Goal: Task Accomplishment & Management: Complete application form

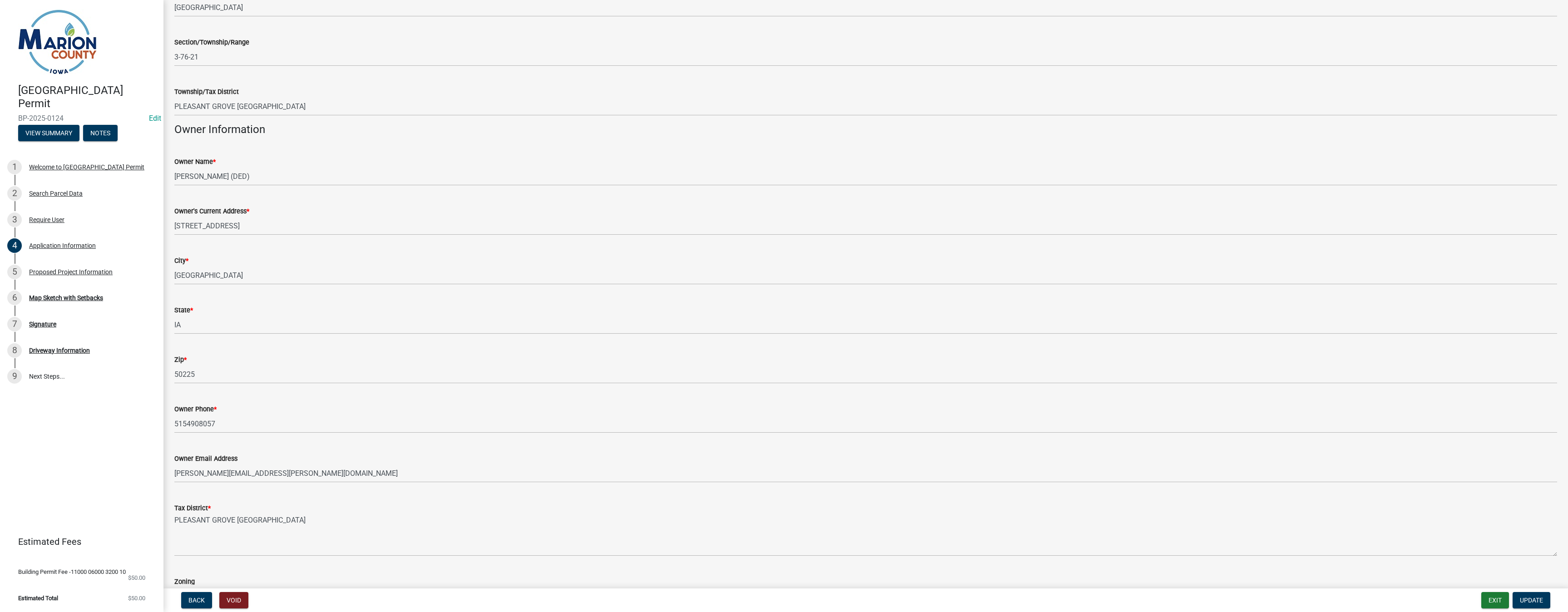
scroll to position [382, 0]
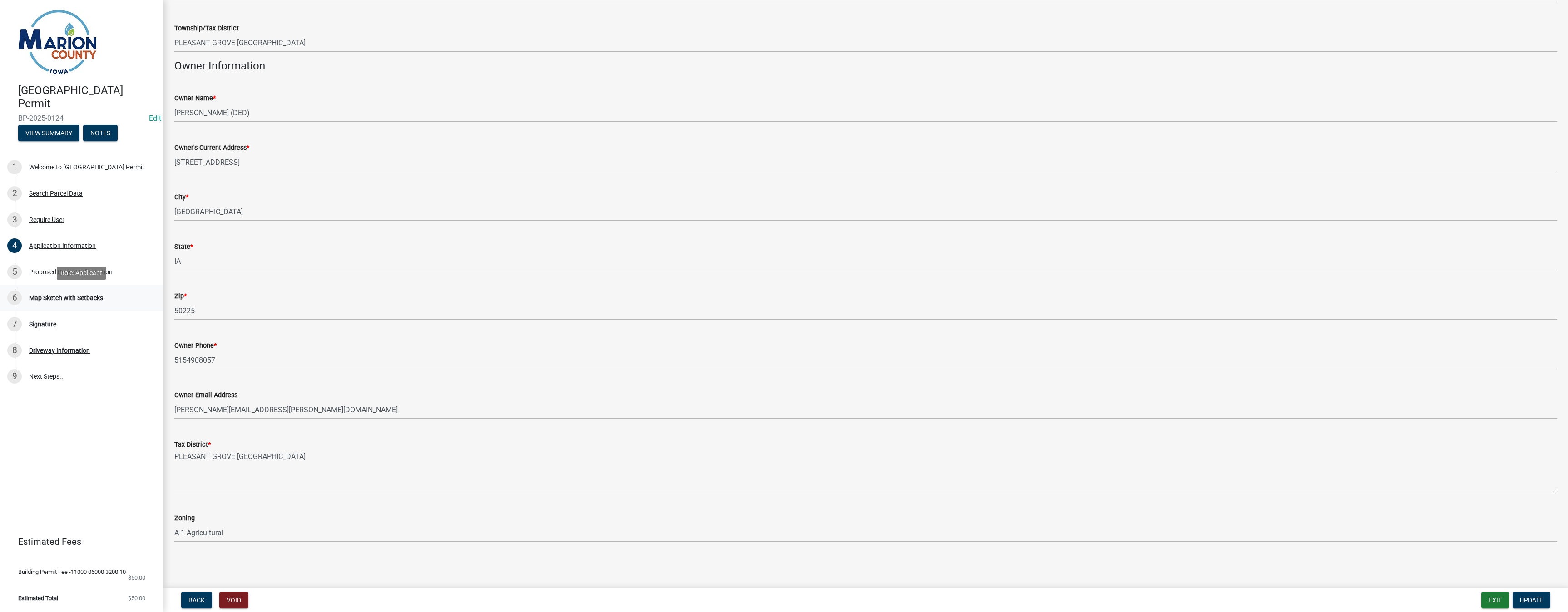
click at [78, 297] on div "Map Sketch with Setbacks" at bounding box center [66, 298] width 74 height 7
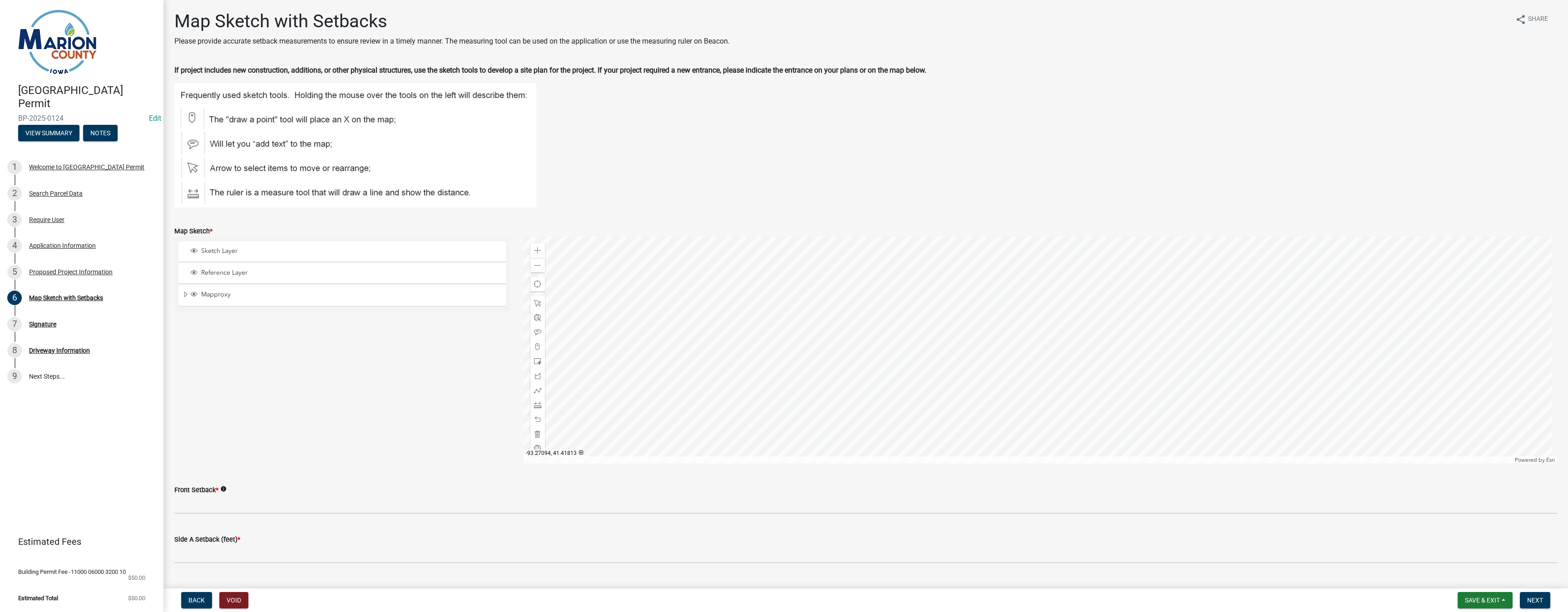
scroll to position [0, 0]
click at [1500, 606] on button "Save & Exit" at bounding box center [1485, 600] width 55 height 17
click at [1469, 575] on button "Save & Exit" at bounding box center [1476, 577] width 73 height 22
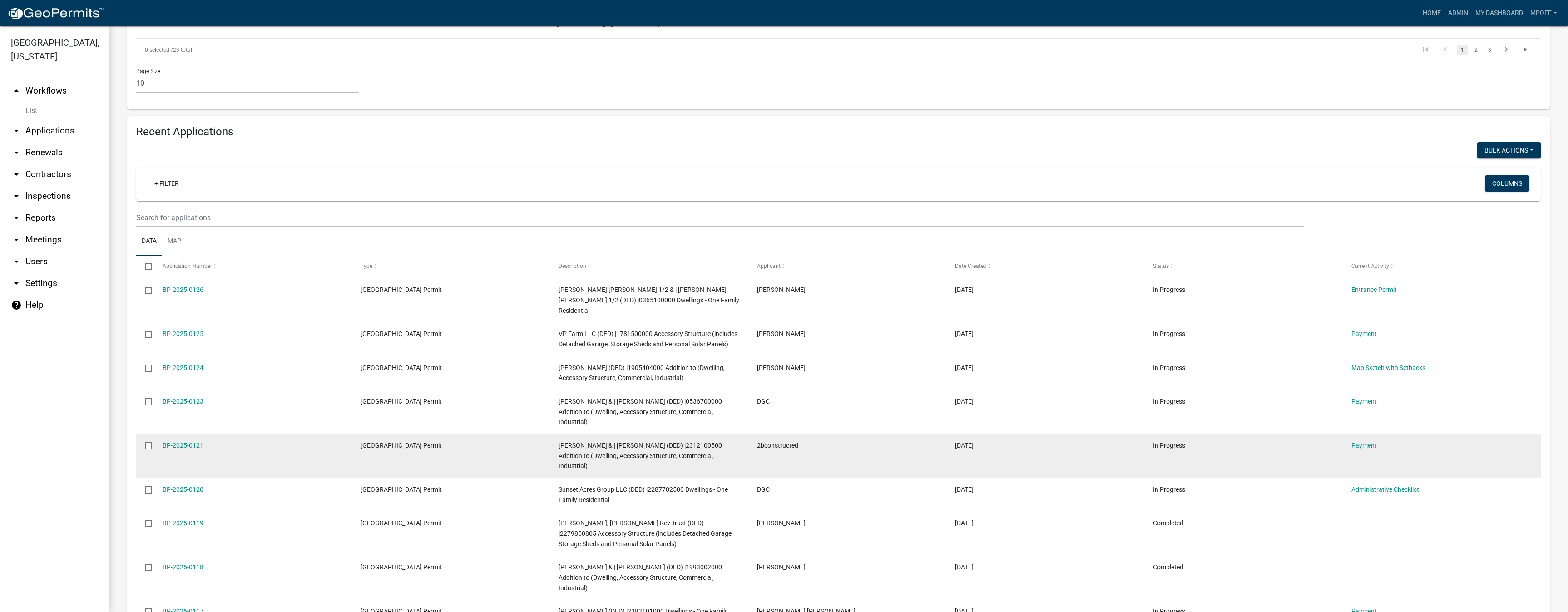
scroll to position [726, 0]
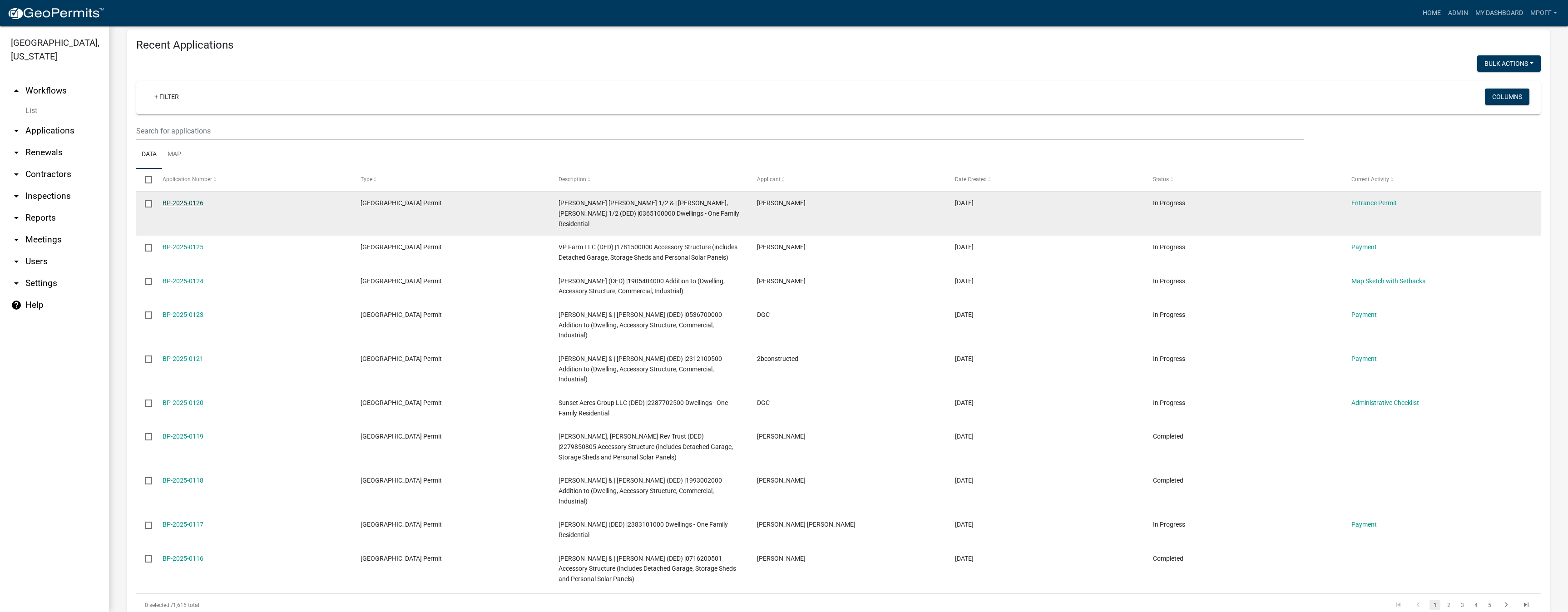
click at [176, 201] on link "BP-2025-0126" at bounding box center [183, 203] width 41 height 8
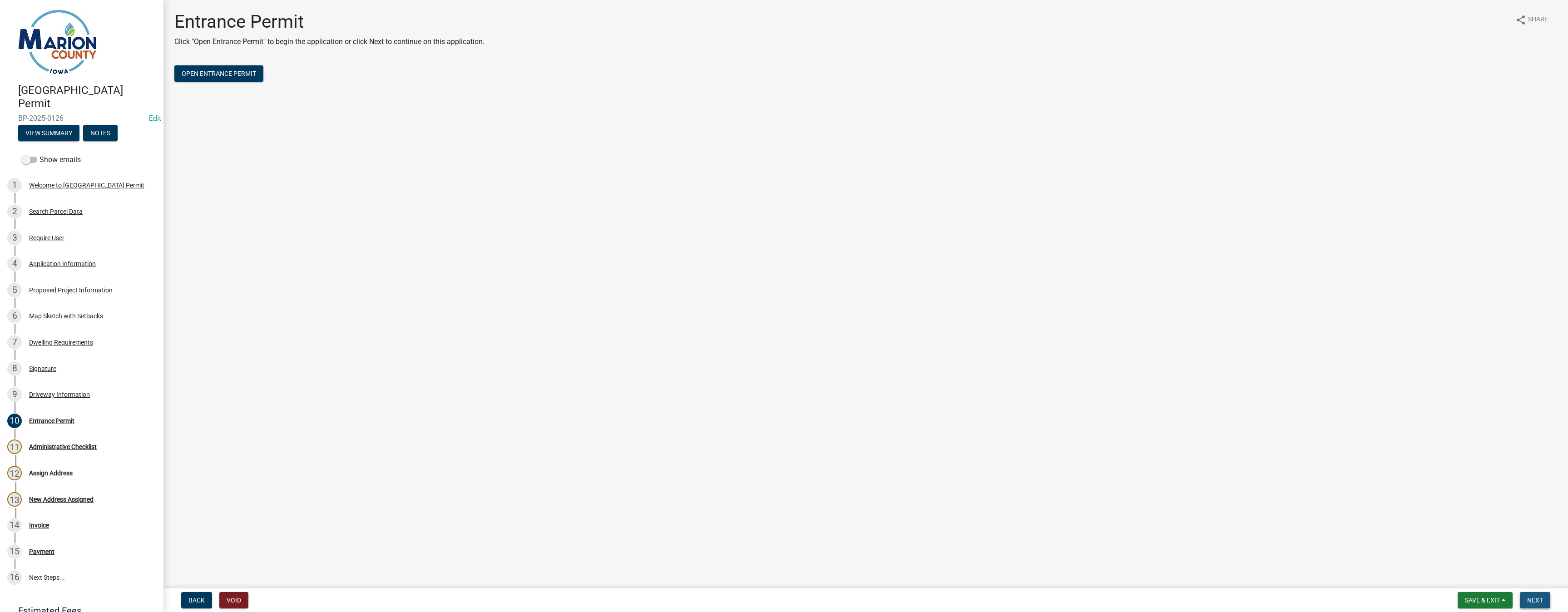
click at [1534, 602] on span "Next" at bounding box center [1534, 599] width 16 height 8
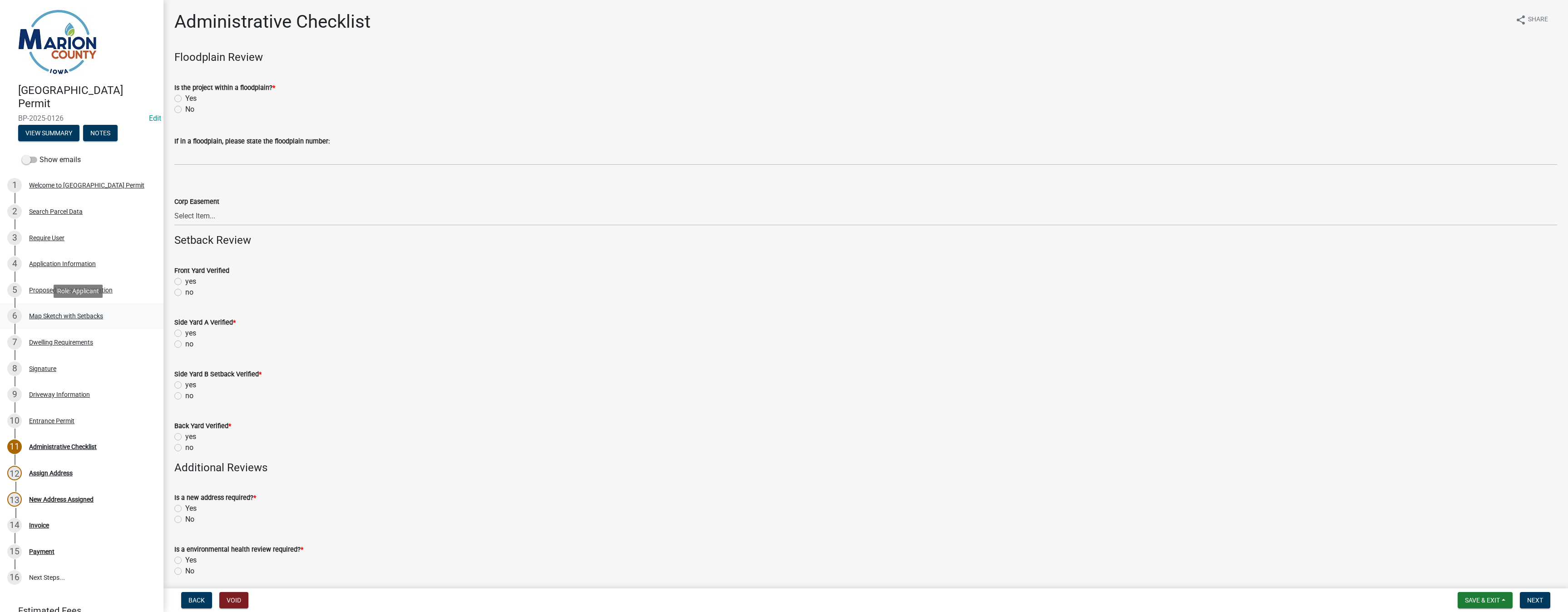
click at [72, 315] on div "Map Sketch with Setbacks" at bounding box center [66, 316] width 74 height 7
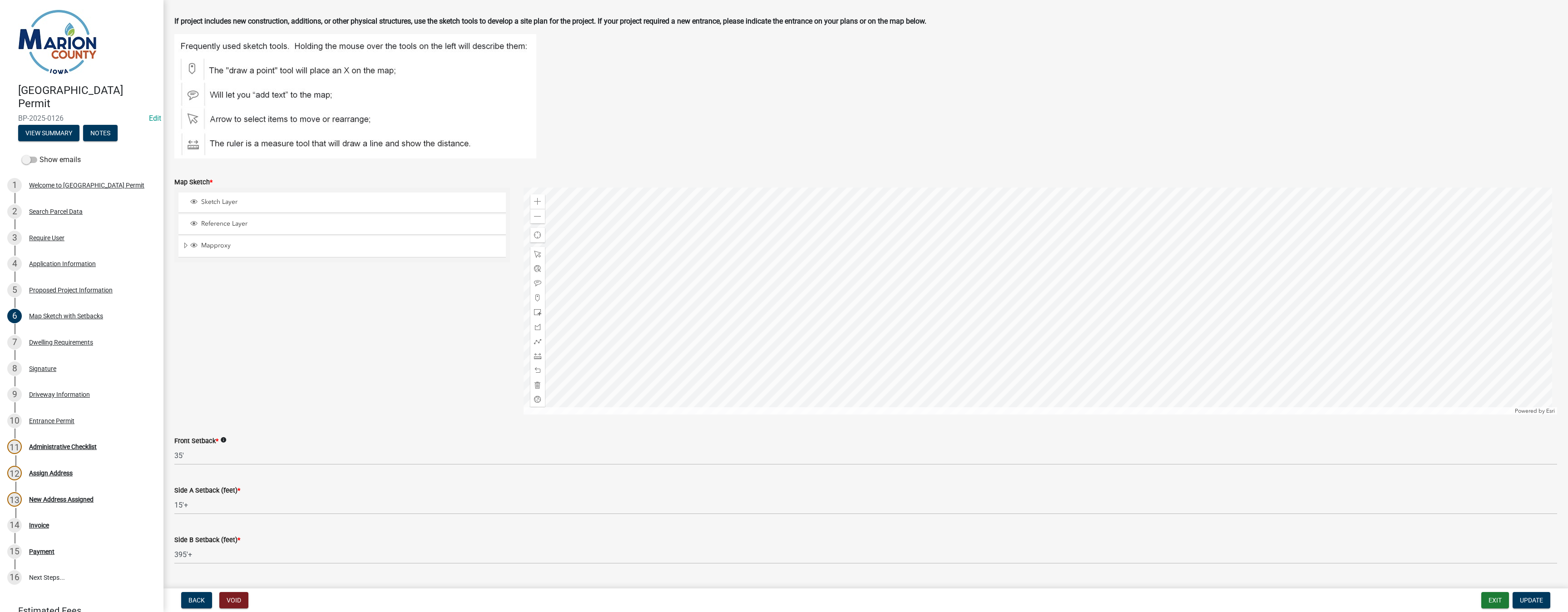
scroll to position [45, 0]
click at [182, 249] on div "Mapproxy" at bounding box center [342, 250] width 328 height 20
click at [186, 249] on span "Expand" at bounding box center [185, 249] width 8 height 8
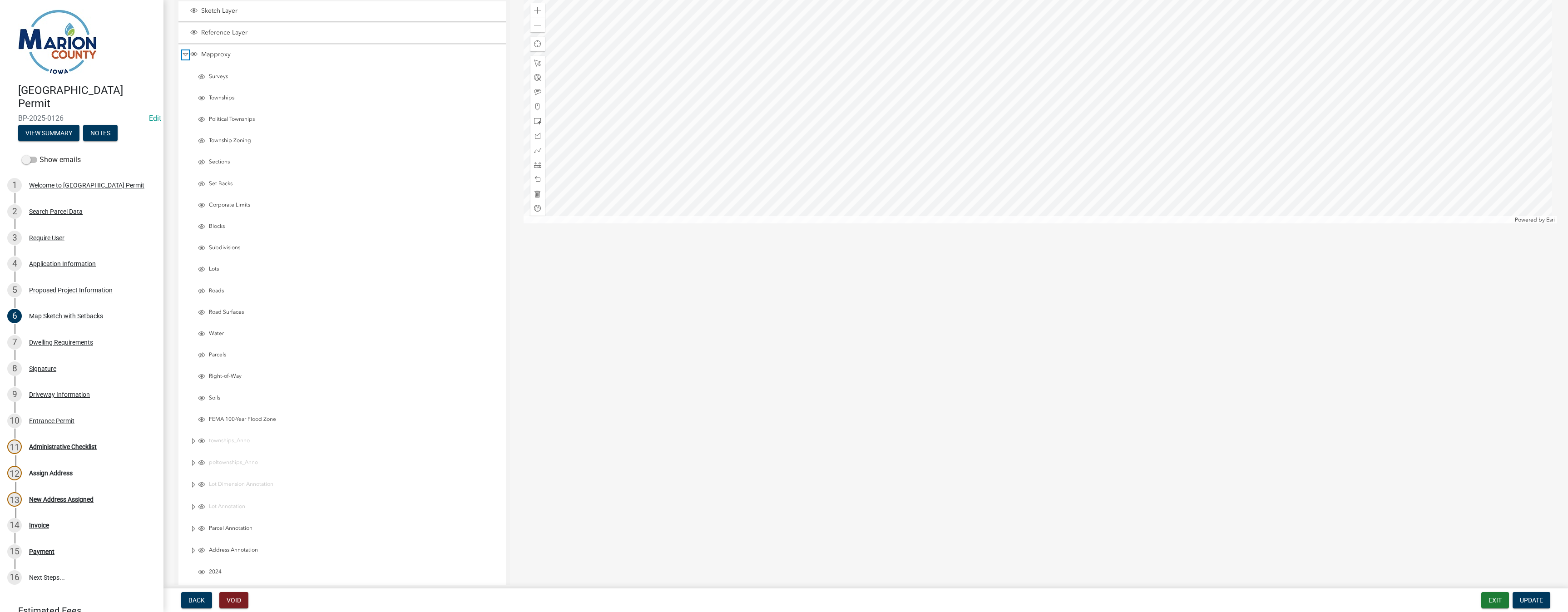
scroll to position [227, 0]
click at [201, 90] on span "Layer List" at bounding box center [201, 90] width 8 height 8
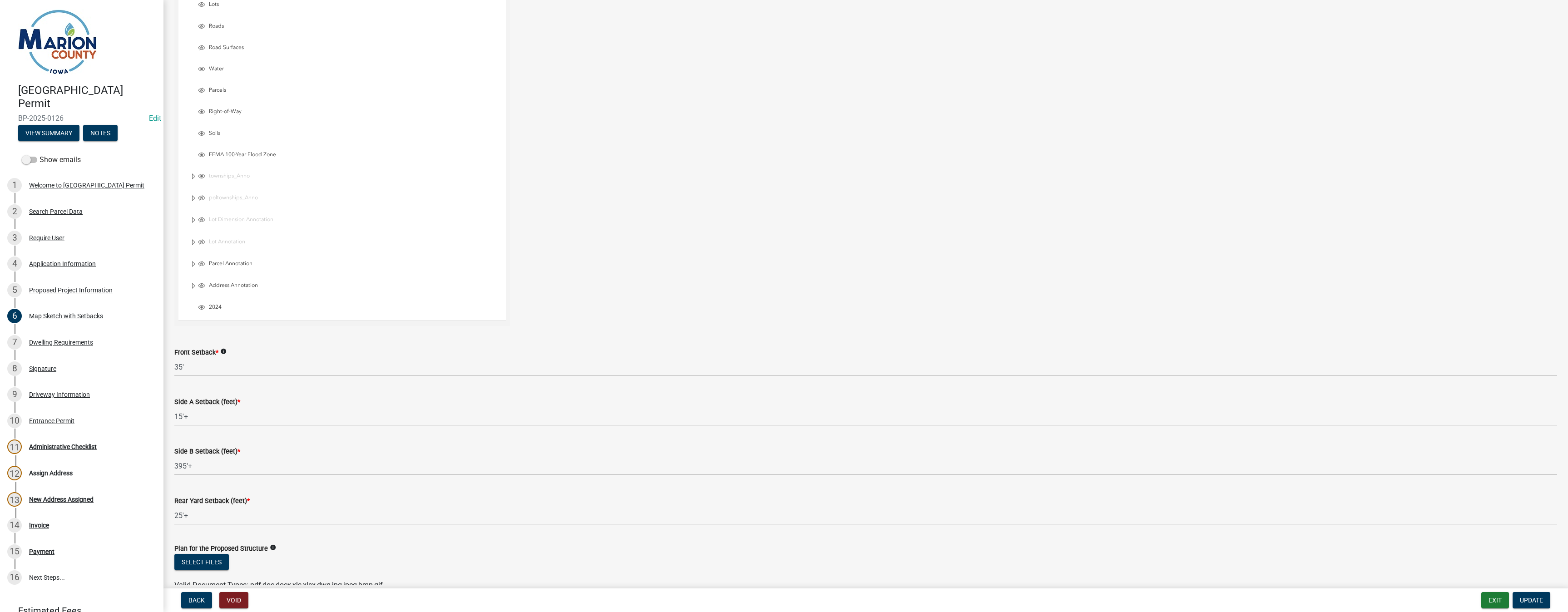
scroll to position [554, 0]
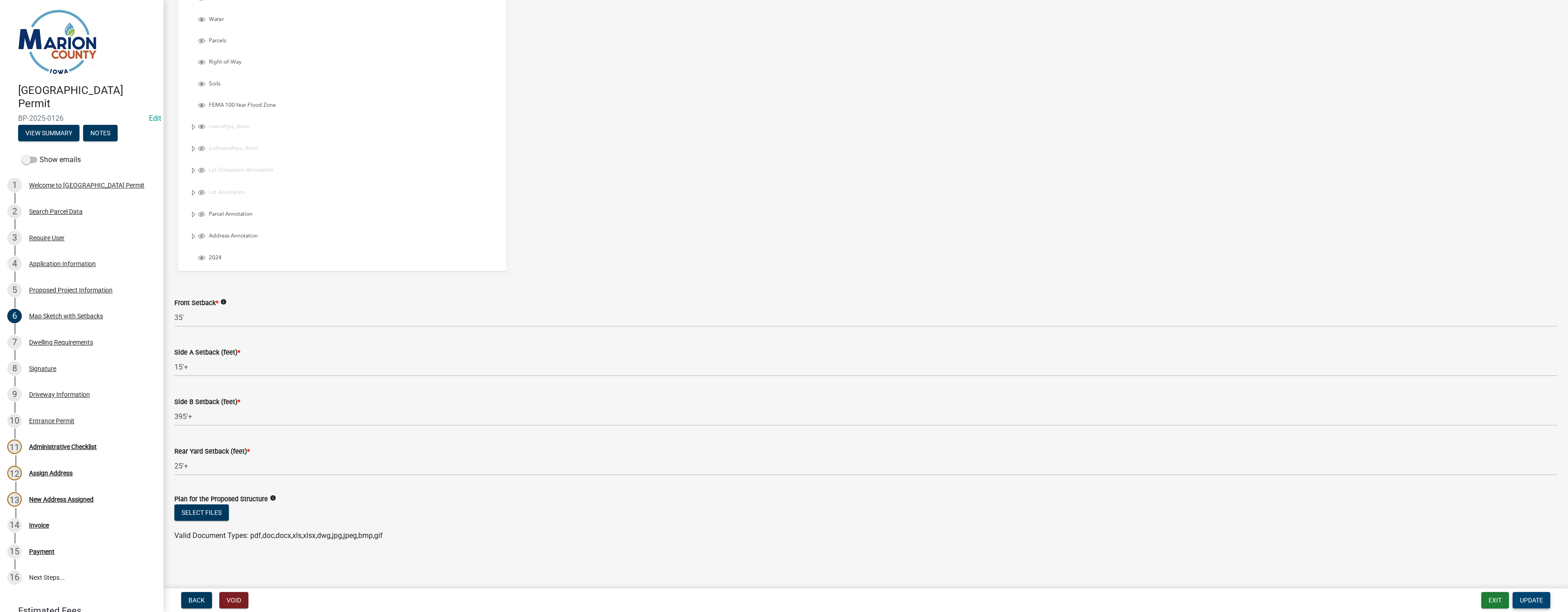
click at [1529, 601] on span "Update" at bounding box center [1532, 599] width 23 height 8
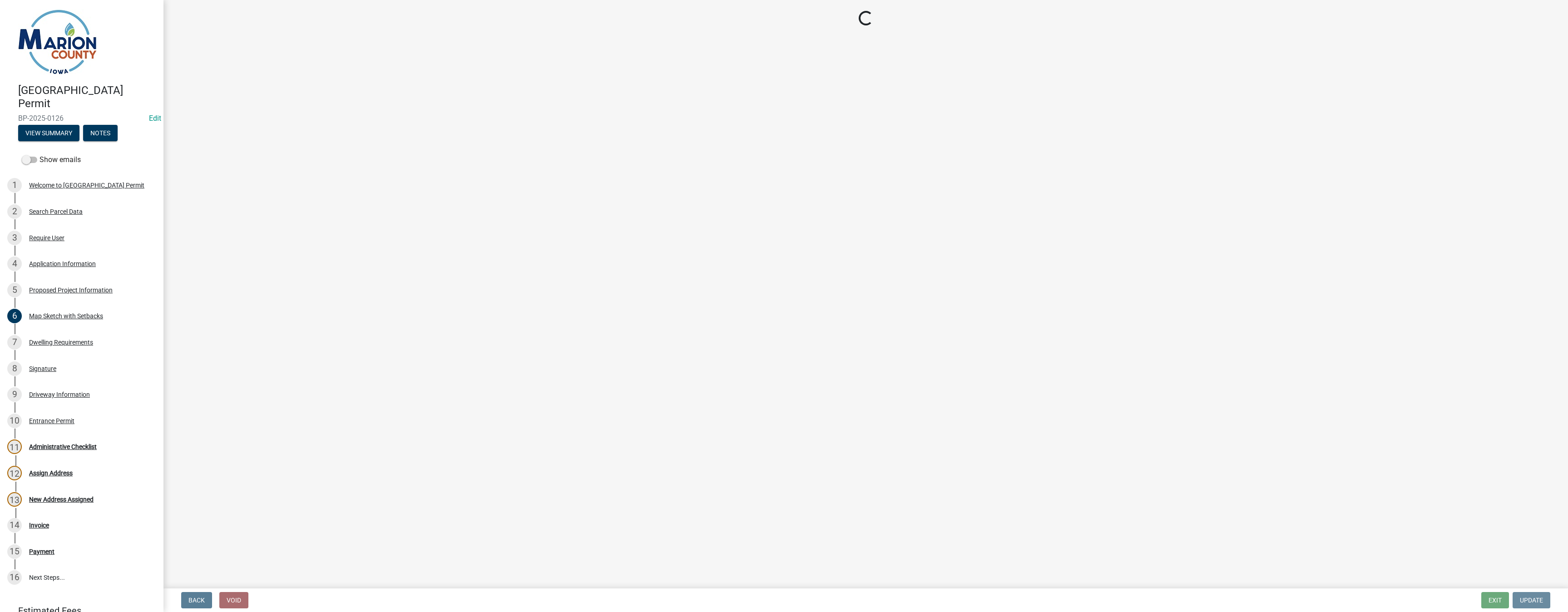
scroll to position [0, 0]
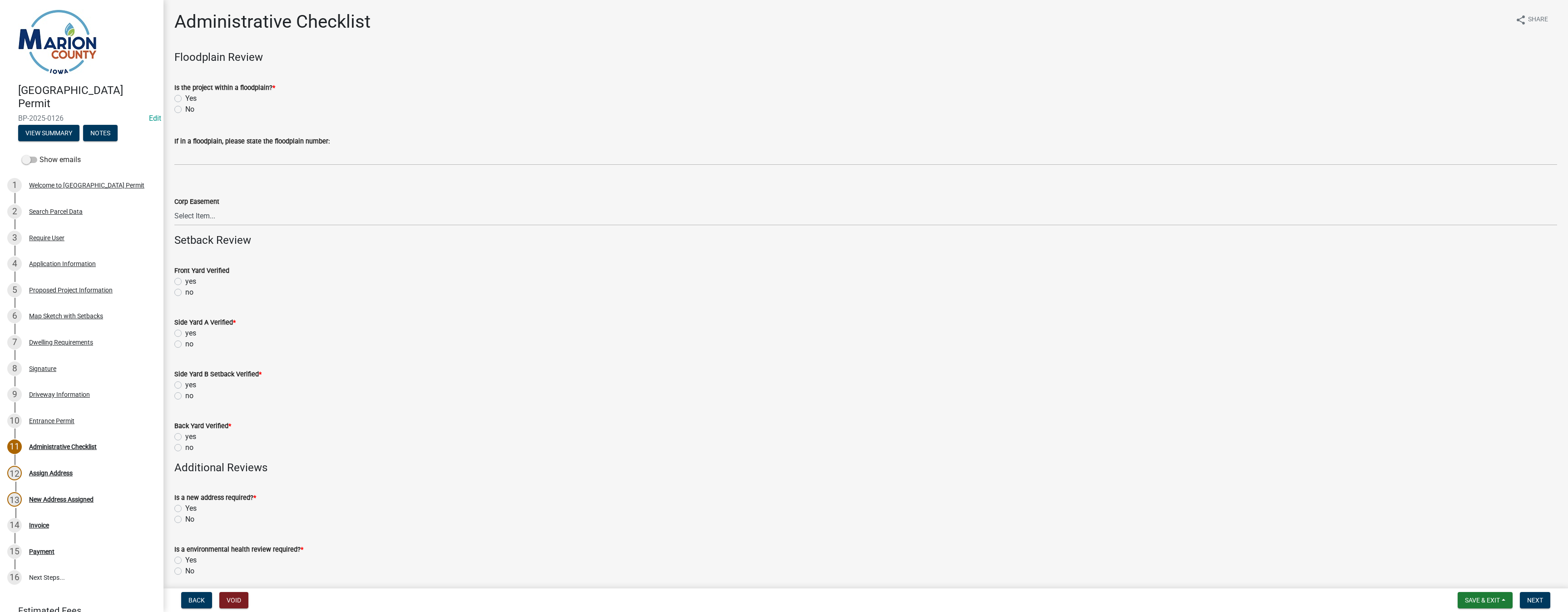
click at [185, 110] on label "No" at bounding box center [189, 109] width 9 height 11
click at [185, 110] on input "No" at bounding box center [188, 106] width 6 height 6
radio input "true"
click at [185, 293] on label "no" at bounding box center [189, 292] width 8 height 11
click at [185, 293] on input "no" at bounding box center [188, 290] width 6 height 6
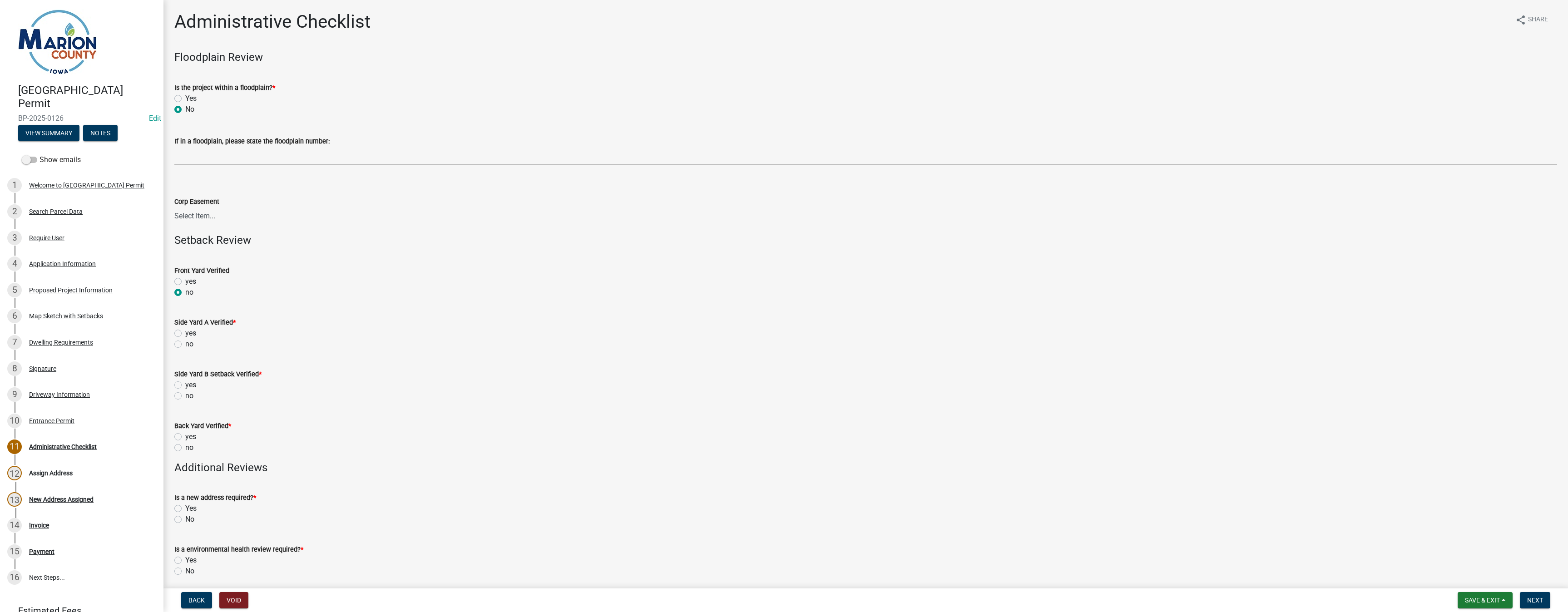
radio input "true"
click at [185, 342] on label "no" at bounding box center [189, 343] width 8 height 11
click at [185, 342] on input "no" at bounding box center [188, 341] width 6 height 6
radio input "true"
click at [185, 393] on label "no" at bounding box center [189, 395] width 8 height 11
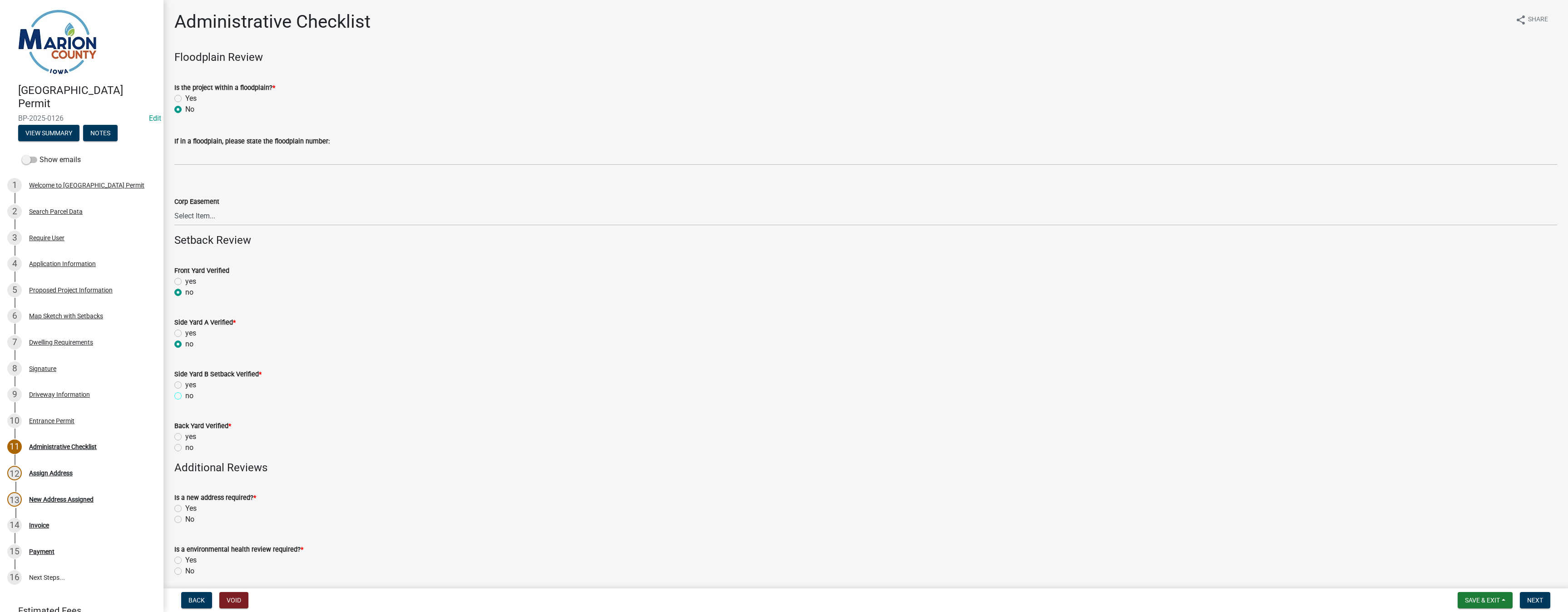
click at [185, 393] on input "no" at bounding box center [188, 393] width 6 height 6
radio input "true"
click at [185, 447] on label "no" at bounding box center [189, 447] width 8 height 11
click at [185, 447] on input "no" at bounding box center [188, 445] width 6 height 6
radio input "true"
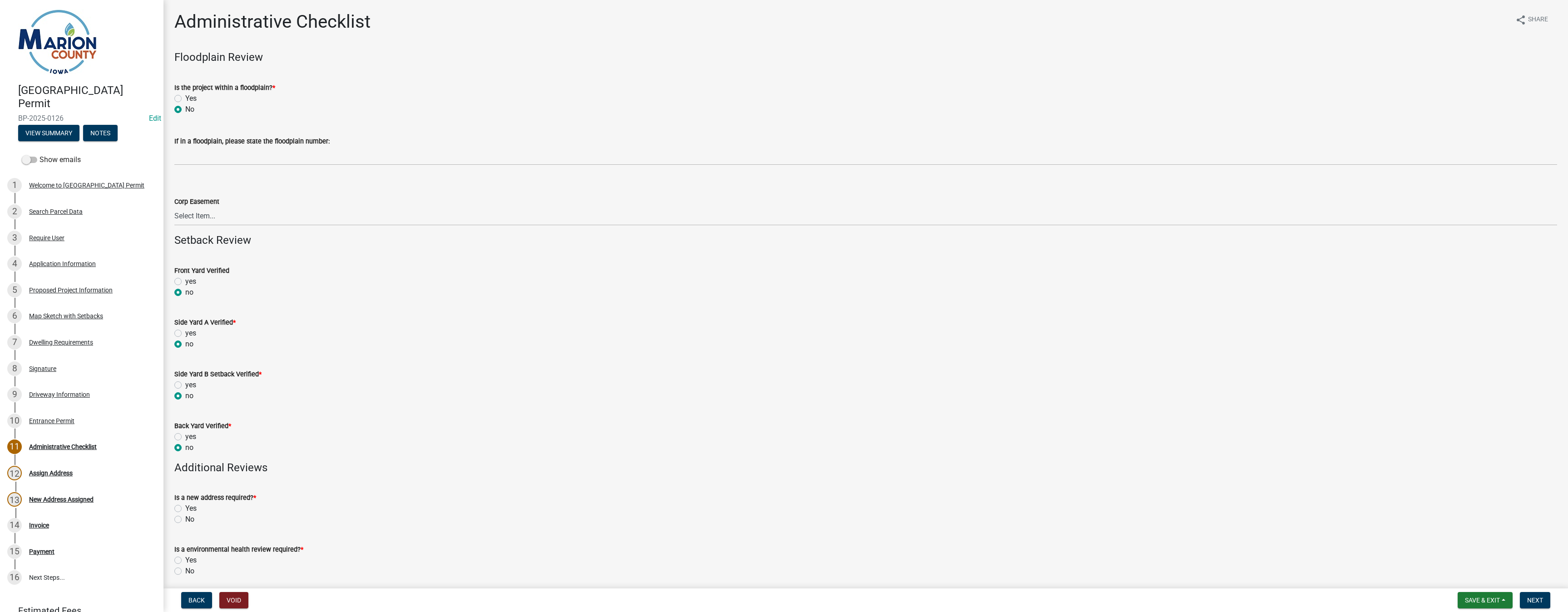
click at [185, 508] on label "Yes" at bounding box center [191, 508] width 12 height 11
click at [185, 508] on input "Yes" at bounding box center [188, 506] width 6 height 6
radio input "true"
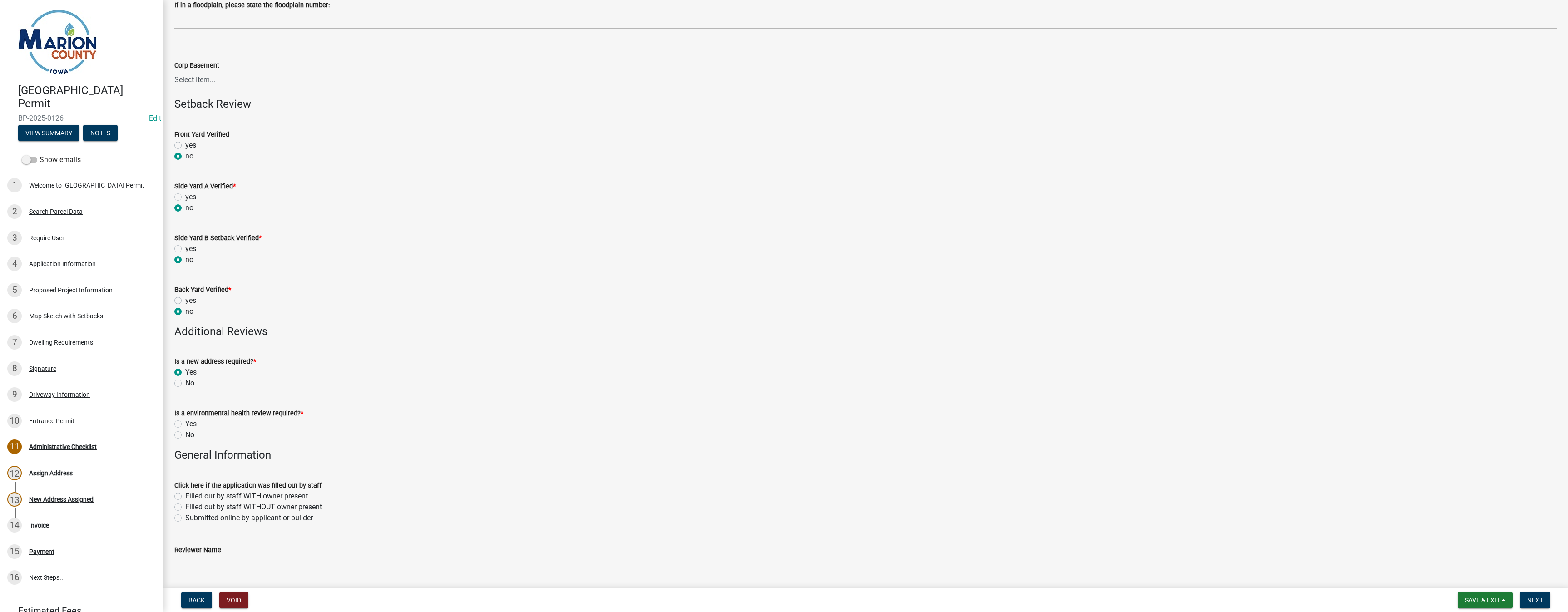
click at [176, 419] on div "Yes" at bounding box center [865, 424] width 1383 height 11
click at [185, 426] on label "Yes" at bounding box center [191, 424] width 12 height 11
click at [185, 424] on input "Yes" at bounding box center [188, 421] width 6 height 6
radio input "true"
click at [185, 518] on label "Submitted online by applicant or builder" at bounding box center [249, 517] width 127 height 11
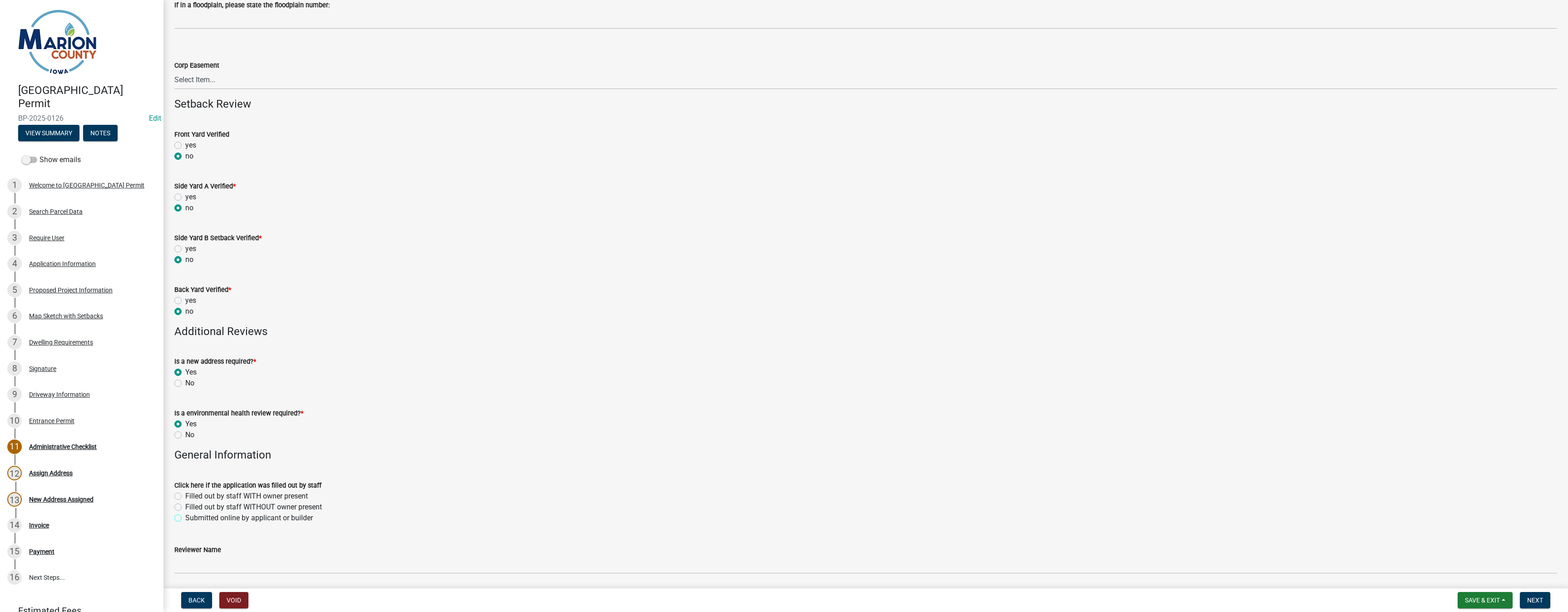
click at [185, 518] on input "Submitted online by applicant or builder" at bounding box center [188, 515] width 6 height 6
radio input "true"
click at [180, 566] on input "Reviewer Name" at bounding box center [865, 564] width 1383 height 18
type input "MPoffenbarger"
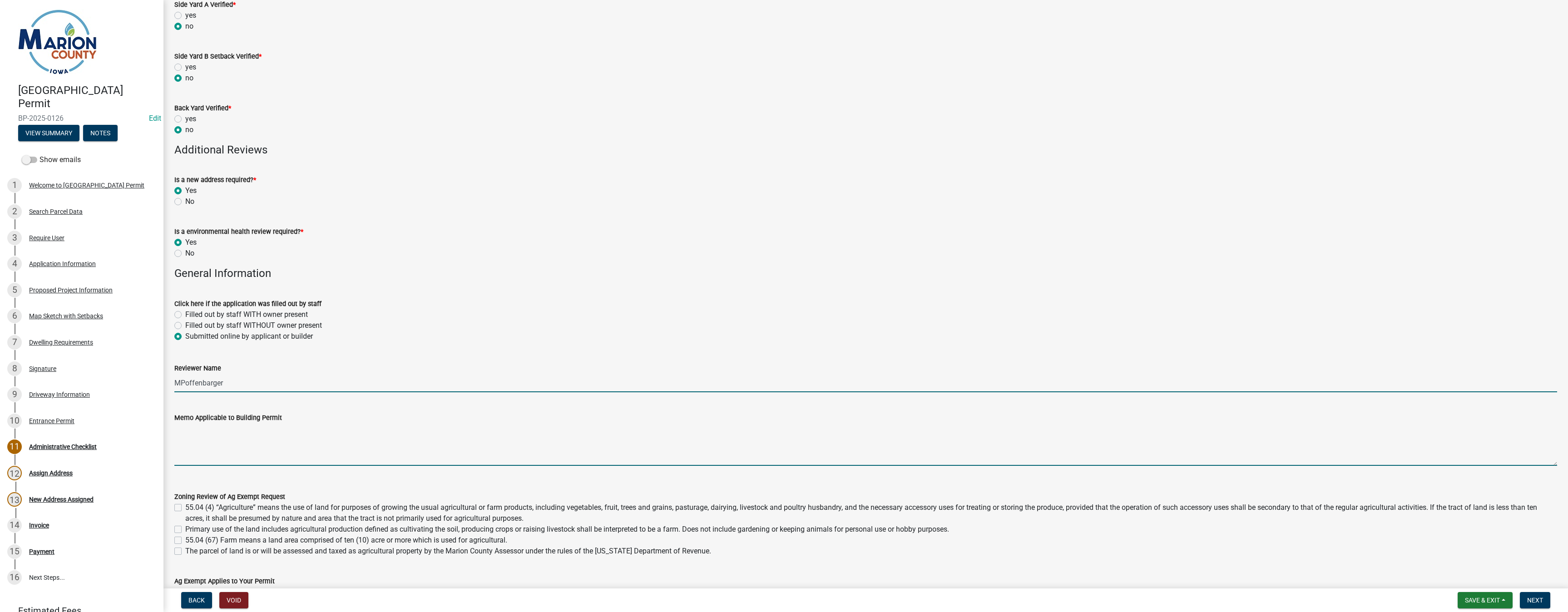
click at [213, 425] on textarea "Memo Applicable to Building Permit" at bounding box center [865, 444] width 1383 height 43
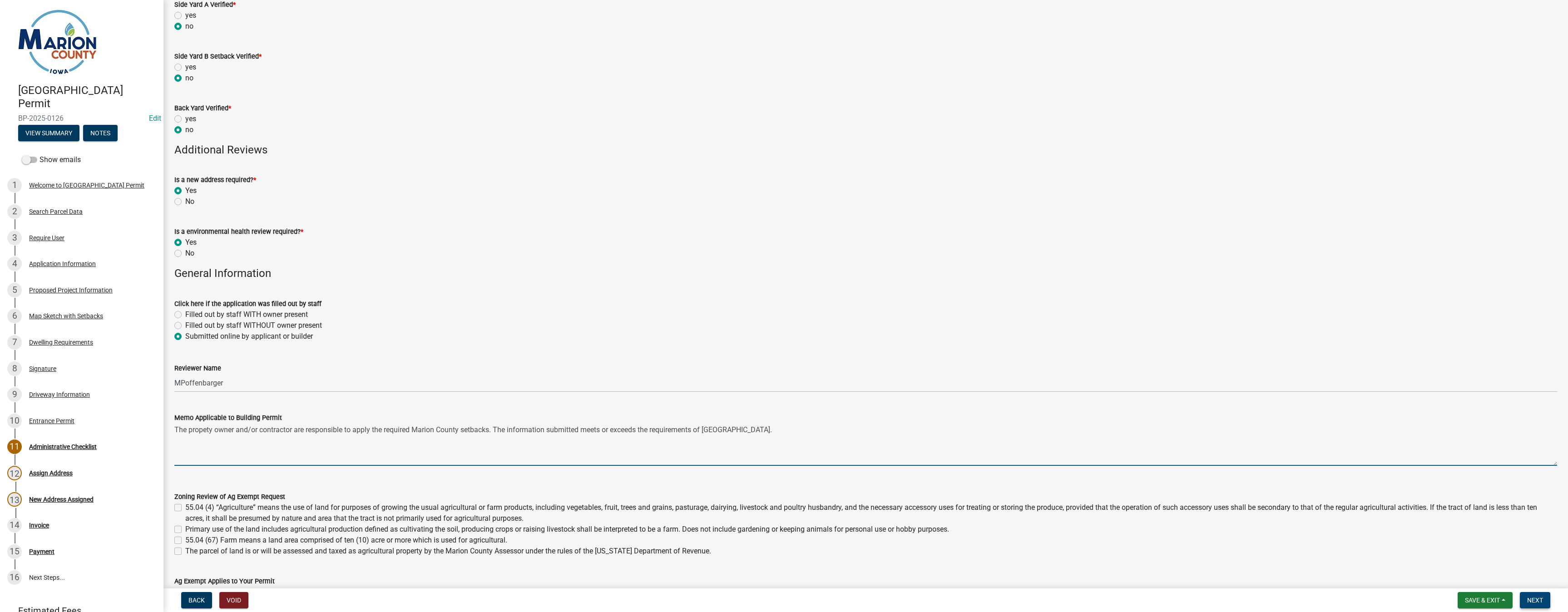
type textarea "The propety owner and/or contractor are responsible to apply the required Mario…"
click at [1534, 597] on span "Next" at bounding box center [1534, 599] width 16 height 8
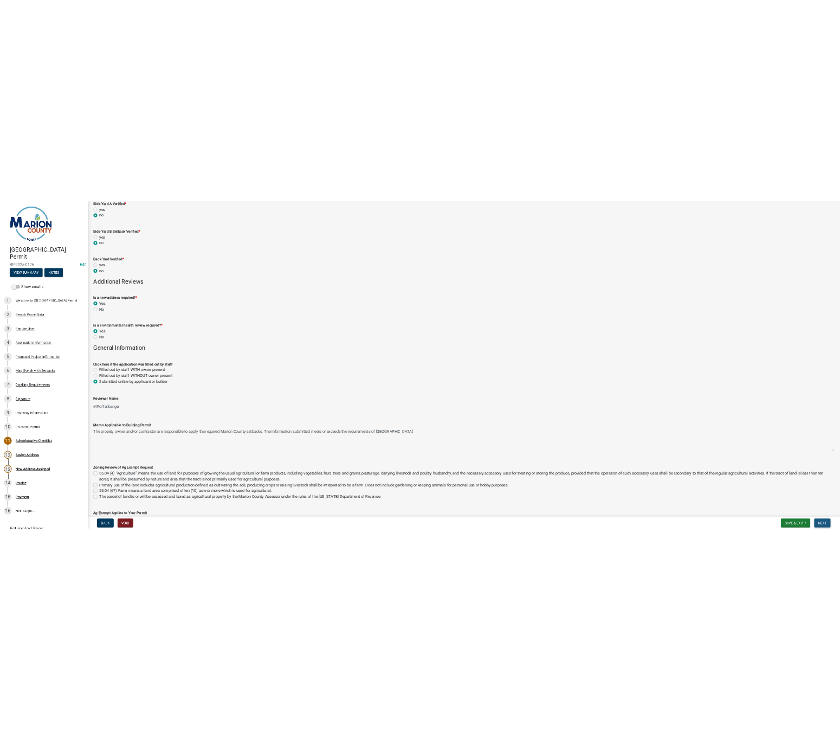
scroll to position [0, 0]
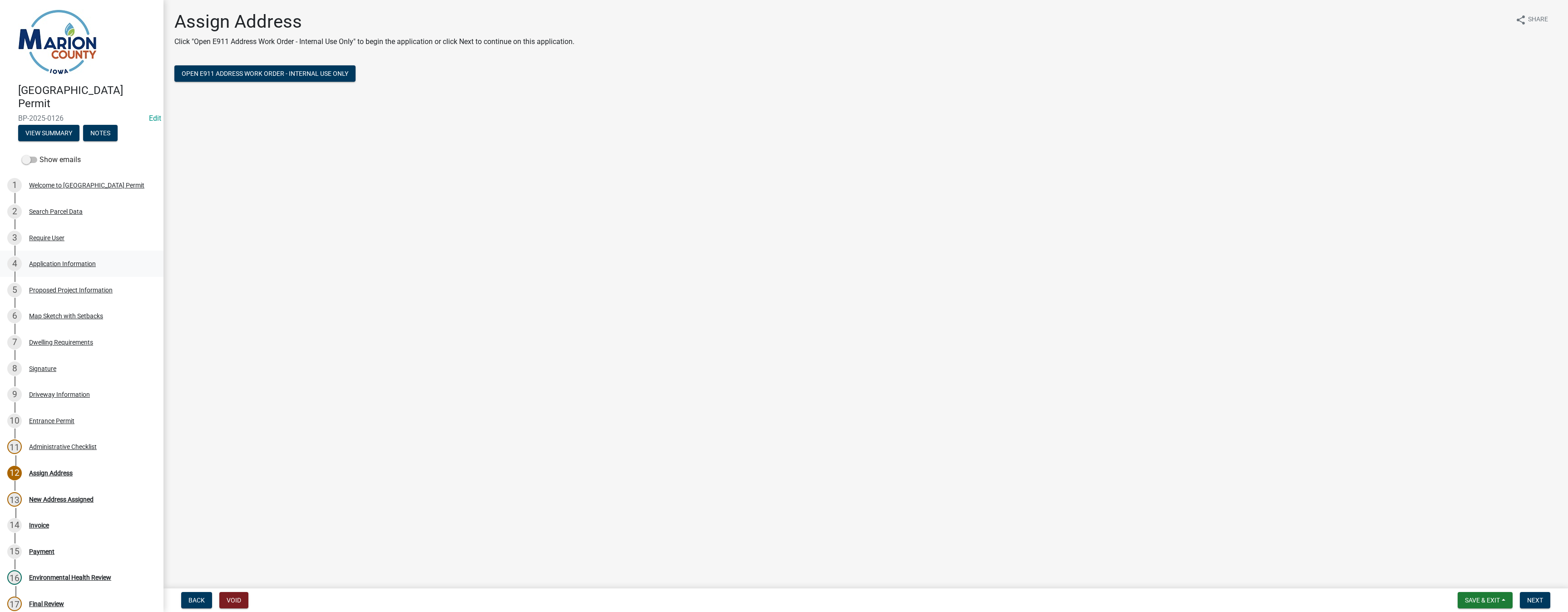
click at [51, 261] on div "Application Information" at bounding box center [63, 264] width 67 height 7
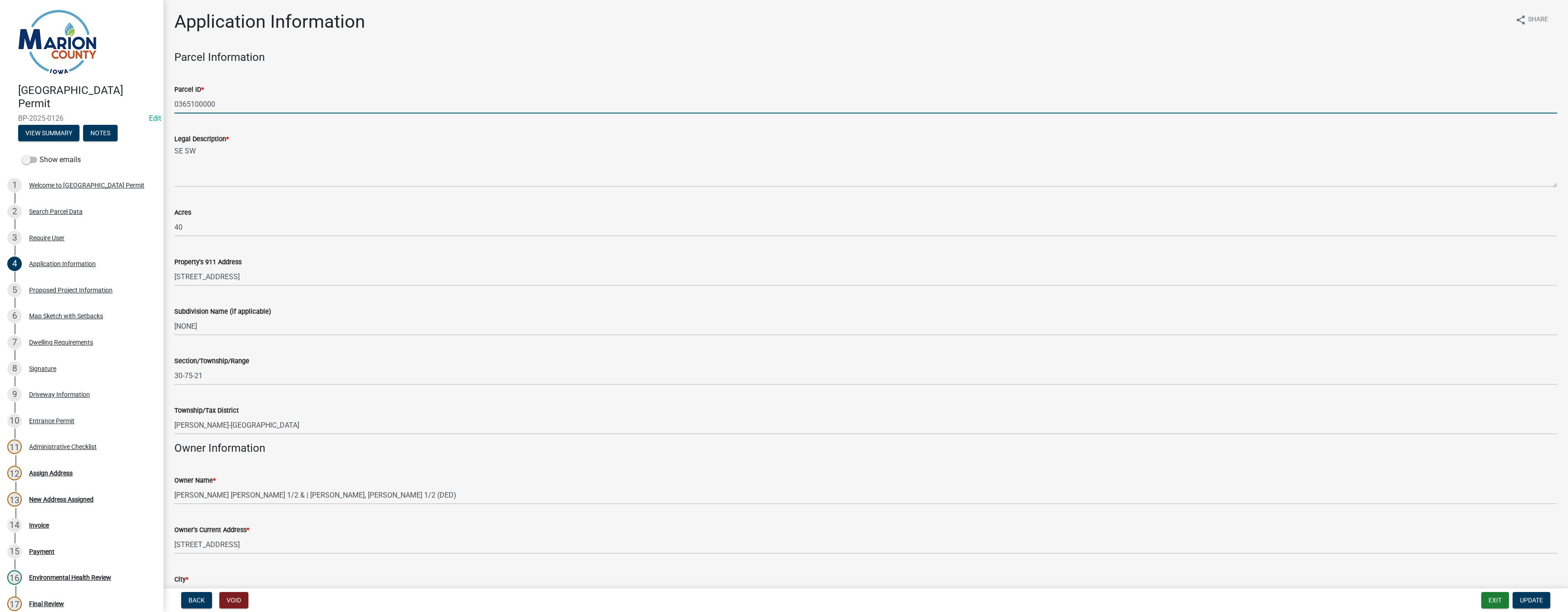
drag, startPoint x: 224, startPoint y: 104, endPoint x: 164, endPoint y: 100, distance: 60.1
click at [164, 100] on div "Application Information share Share Parcel Information Parcel ID * 0365100000 L…" at bounding box center [865, 475] width 1405 height 928
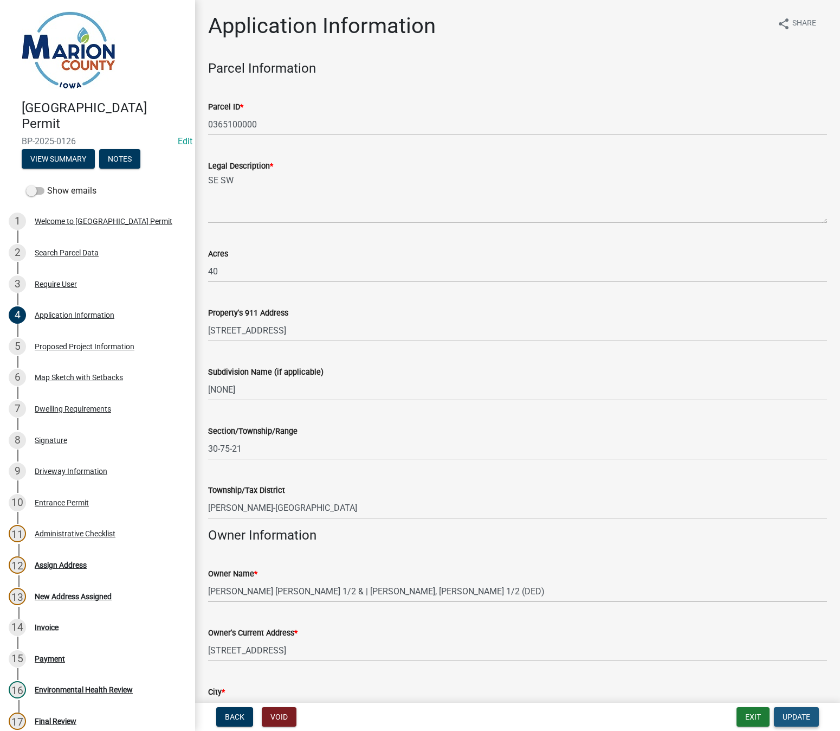
click at [799, 722] on button "Update" at bounding box center [796, 717] width 45 height 20
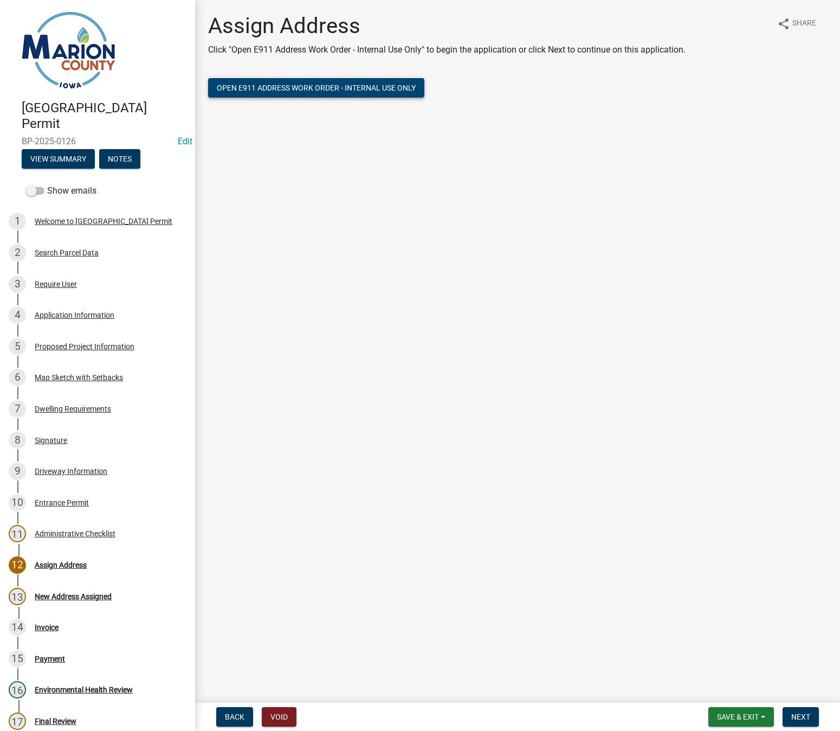
click at [278, 90] on span "Open E911 Address Work Order - Internal Use Only" at bounding box center [316, 87] width 199 height 9
click at [72, 318] on div "Application Information" at bounding box center [75, 315] width 80 height 8
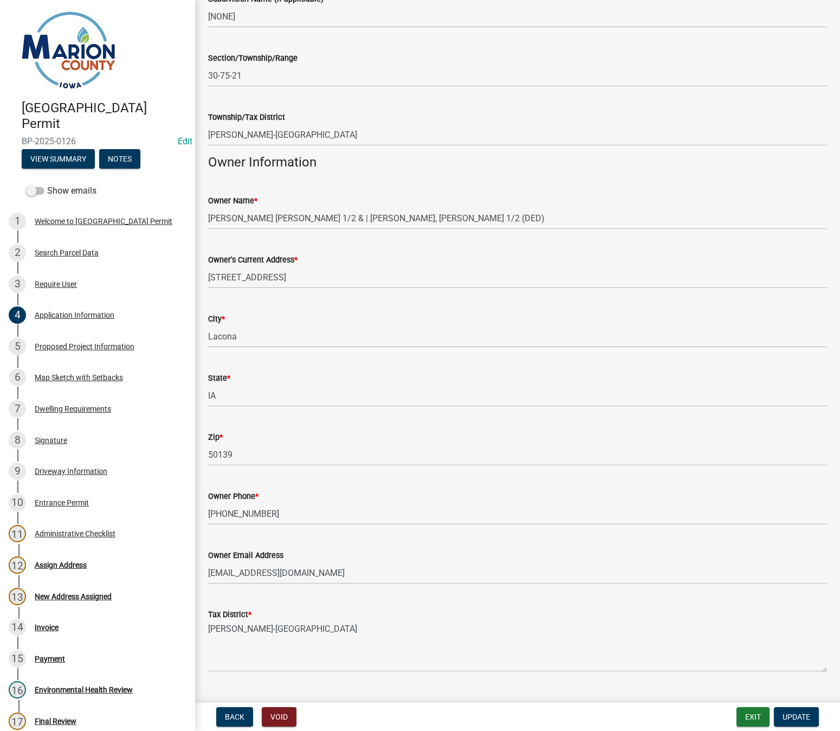
scroll to position [379, 0]
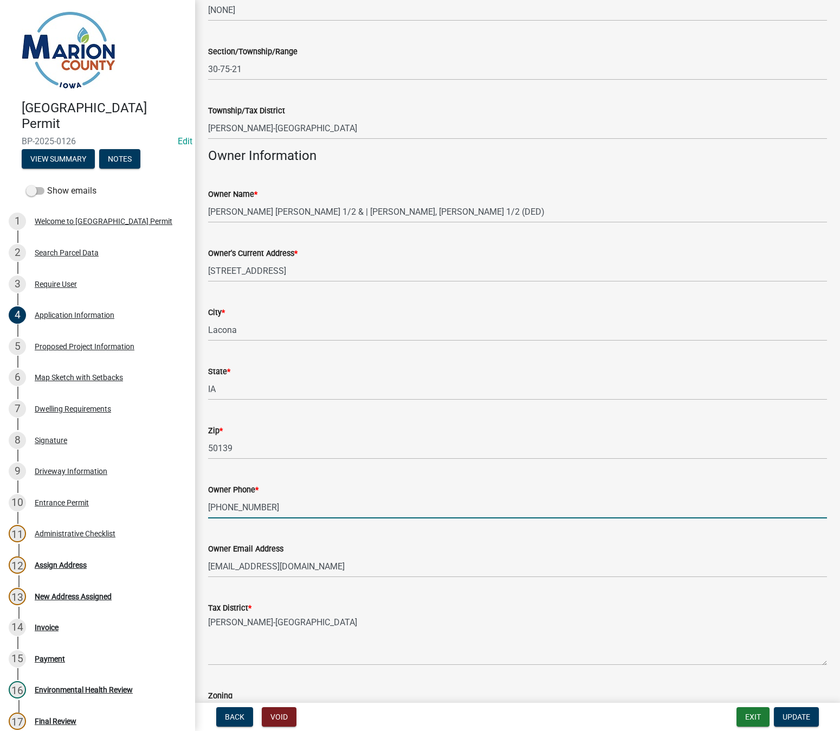
drag, startPoint x: 267, startPoint y: 506, endPoint x: 195, endPoint y: 503, distance: 71.6
click at [195, 503] on div "Application Information share Share Parcel Information Parcel ID * 0365100000 L…" at bounding box center [517, 188] width 645 height 1109
click at [794, 715] on span "Update" at bounding box center [797, 716] width 28 height 9
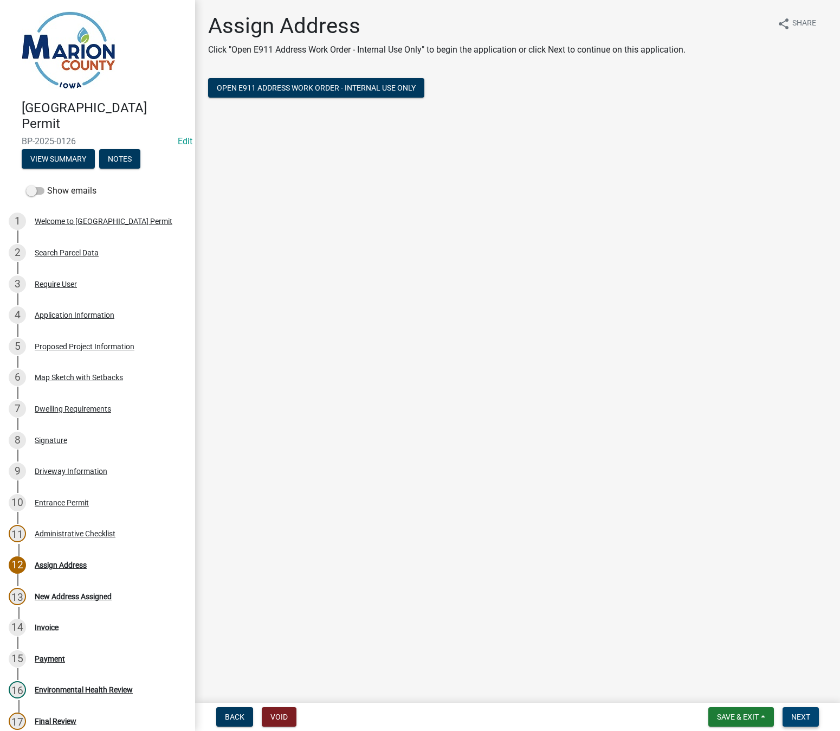
click at [793, 720] on span "Next" at bounding box center [801, 716] width 19 height 9
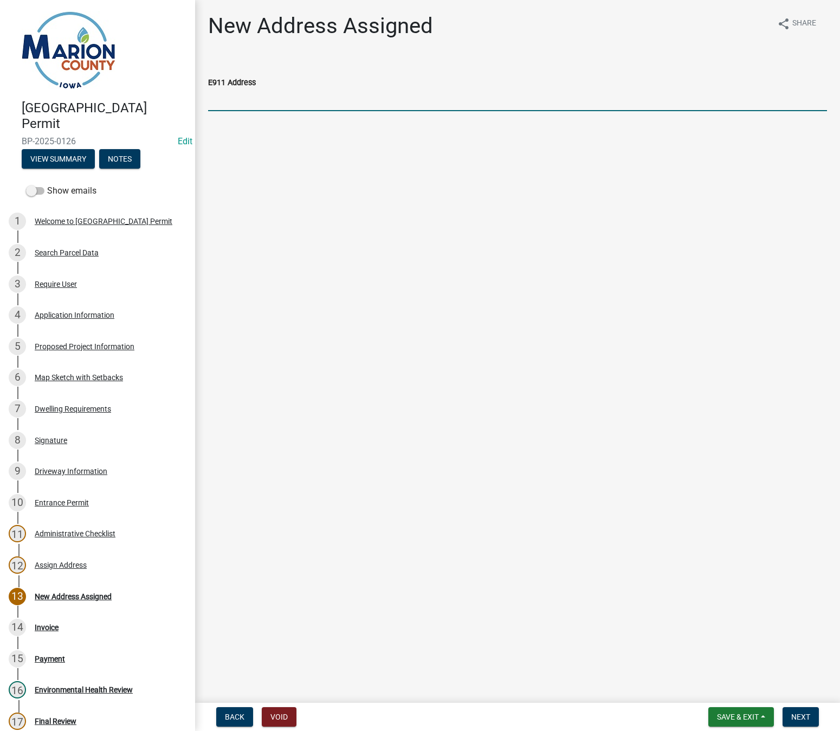
click at [285, 99] on input "E911 Address" at bounding box center [517, 100] width 619 height 22
type input "[STREET_ADDRESS]"
click at [806, 713] on span "Next" at bounding box center [801, 716] width 19 height 9
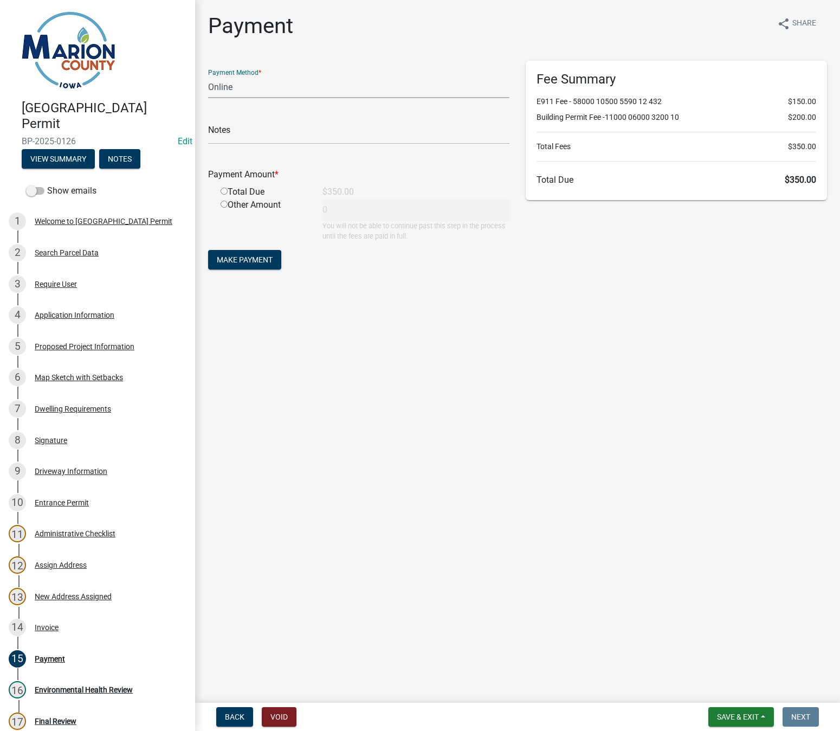
click at [234, 83] on select "Credit Card POS Check Cash Online" at bounding box center [358, 87] width 301 height 22
select select "2: 1"
click at [208, 76] on select "Credit Card POS Check Cash Online" at bounding box center [358, 87] width 301 height 22
click at [221, 192] on input "radio" at bounding box center [224, 191] width 7 height 7
radio input "true"
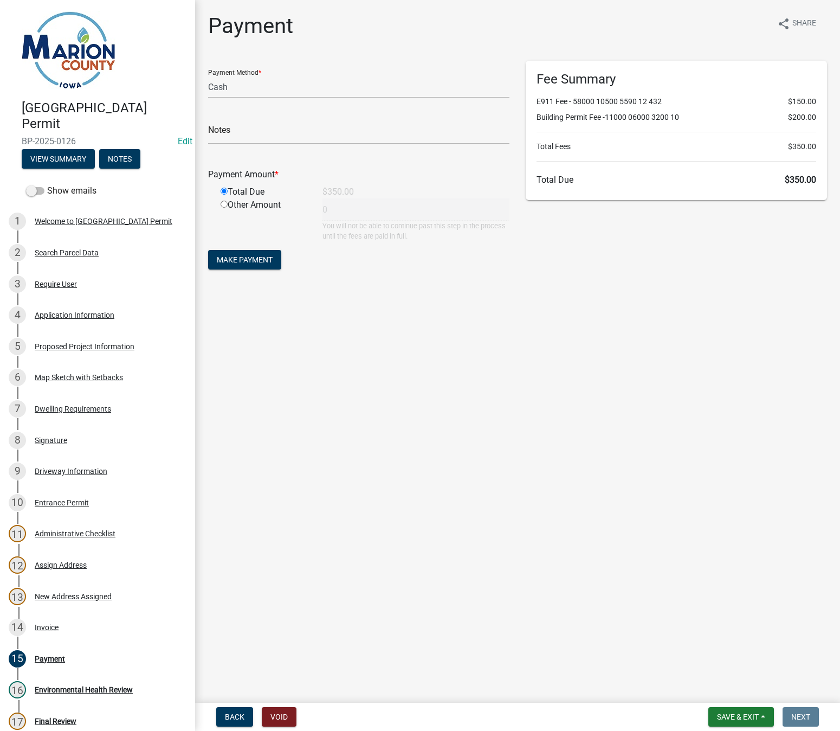
type input "350"
click at [240, 257] on span "Make Payment" at bounding box center [245, 259] width 56 height 9
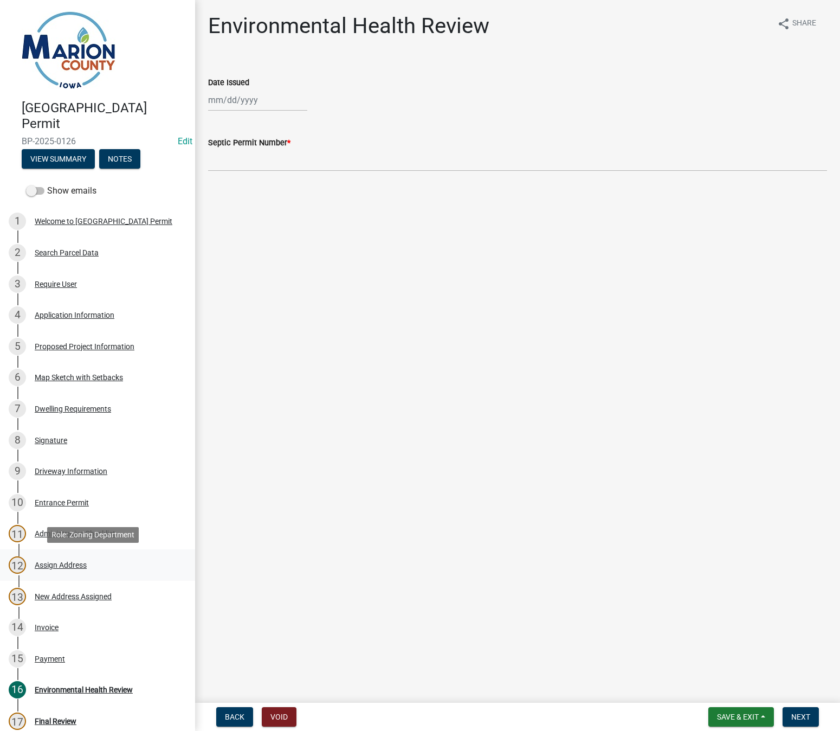
click at [72, 562] on div "Assign Address" at bounding box center [61, 565] width 52 height 8
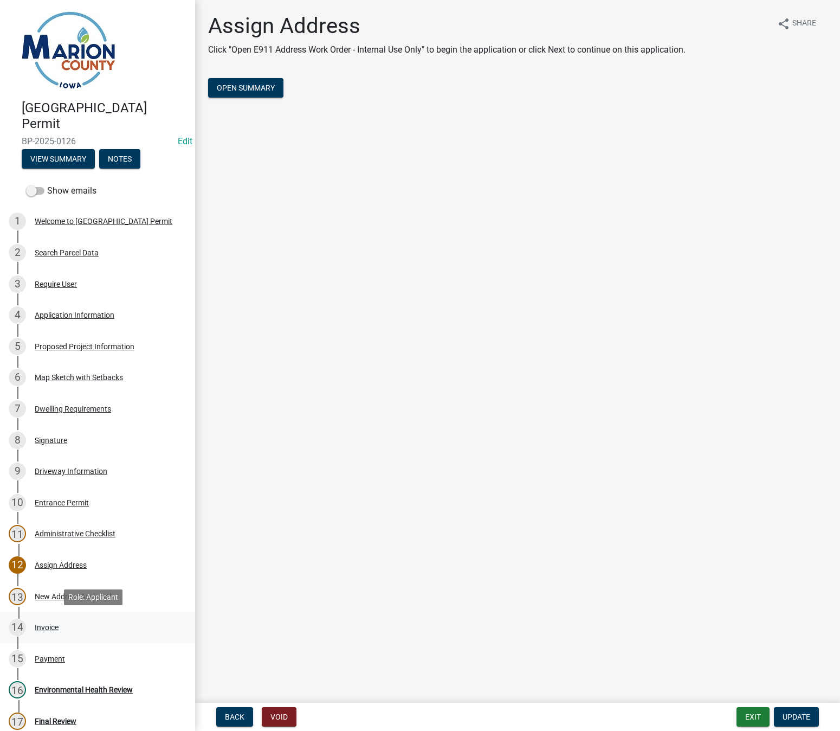
click at [46, 623] on div "Invoice" at bounding box center [47, 627] width 24 height 8
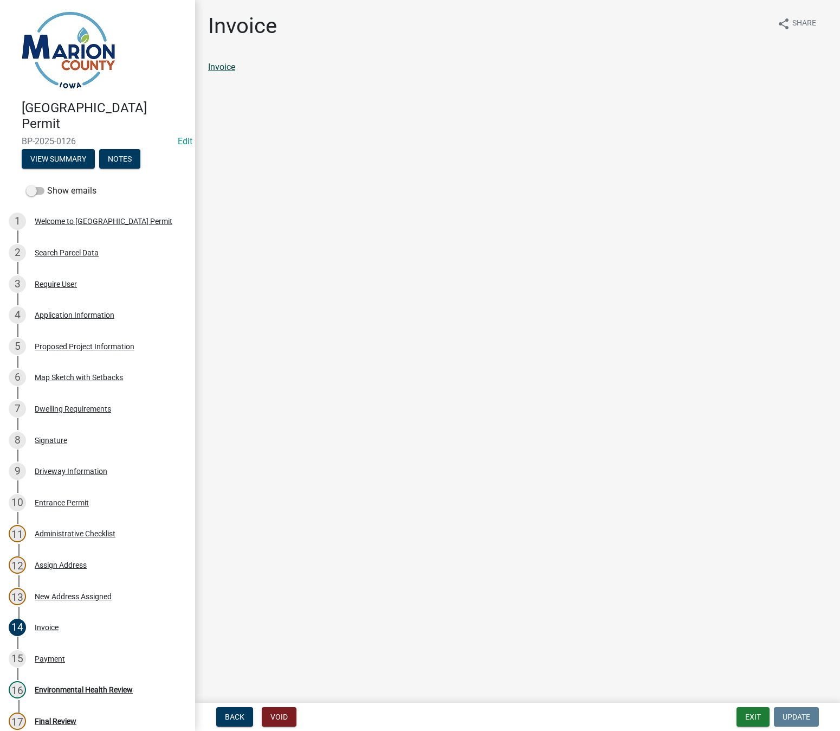
click at [223, 69] on link "Invoice" at bounding box center [221, 67] width 27 height 10
click at [38, 660] on div "Payment" at bounding box center [50, 659] width 30 height 8
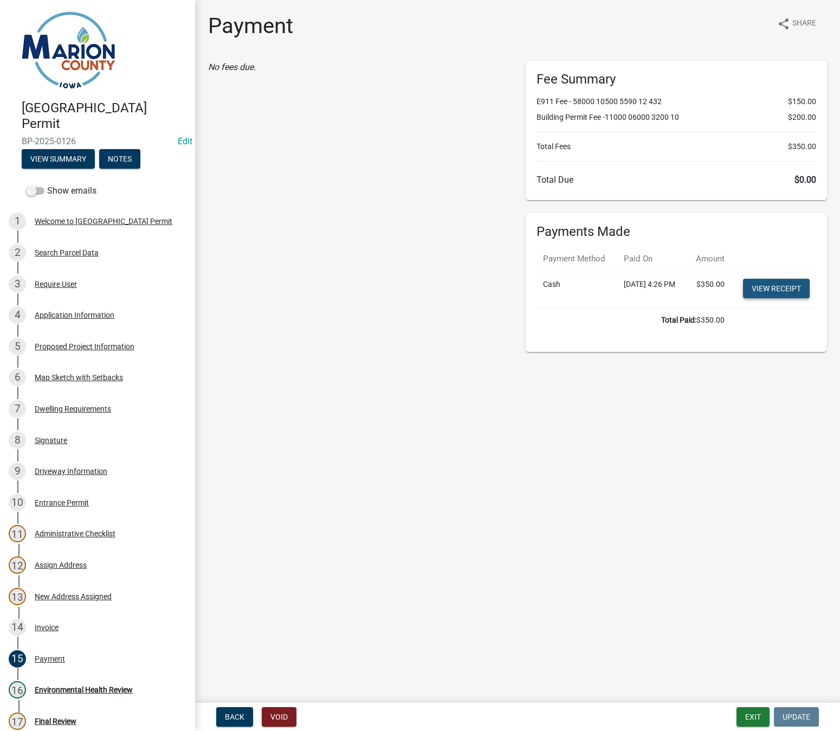
click at [783, 298] on link "View receipt" at bounding box center [776, 289] width 67 height 20
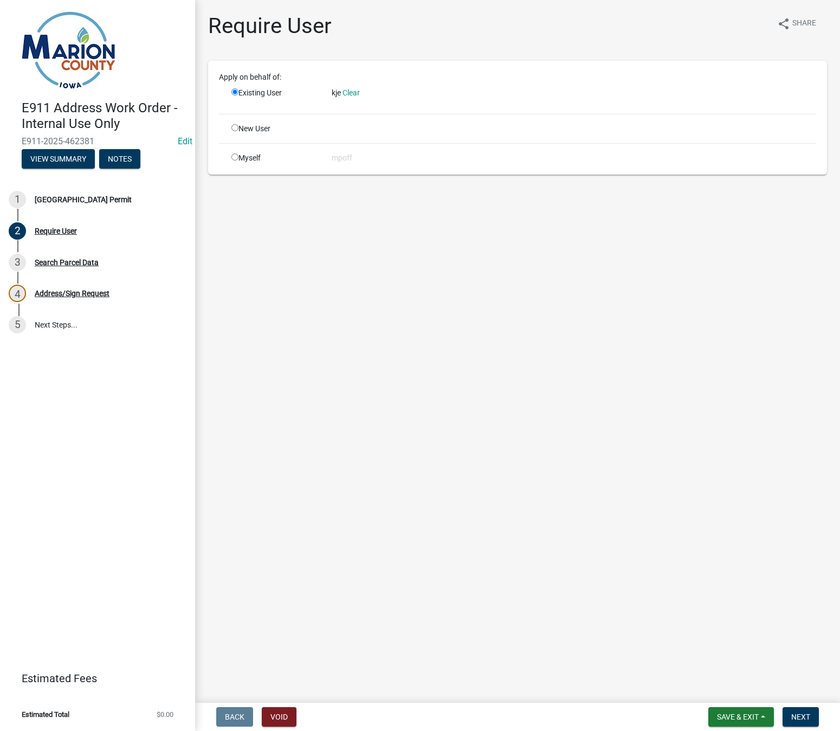
click at [233, 158] on input "radio" at bounding box center [234, 156] width 7 height 7
radio input "true"
radio input "false"
click at [797, 717] on span "Next" at bounding box center [801, 716] width 19 height 9
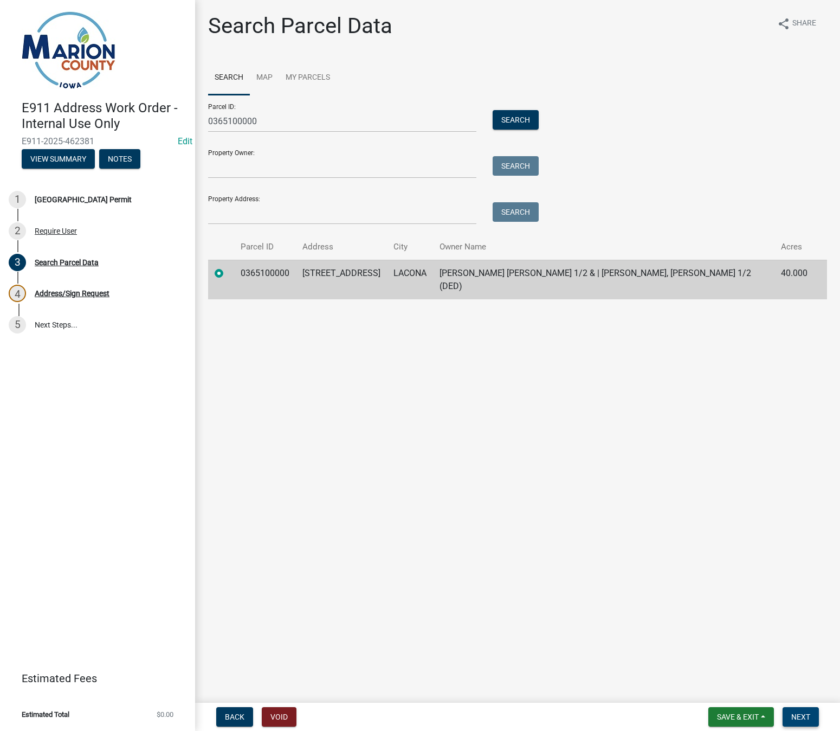
click at [804, 721] on span "Next" at bounding box center [801, 716] width 19 height 9
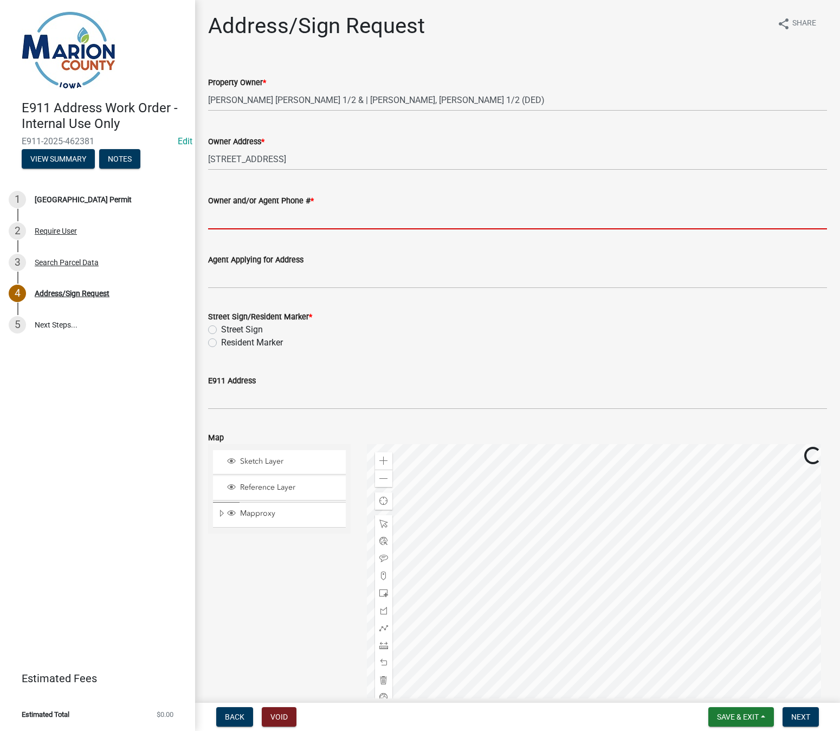
click at [229, 218] on input "Owner and/or Agent Phone # *" at bounding box center [517, 218] width 619 height 22
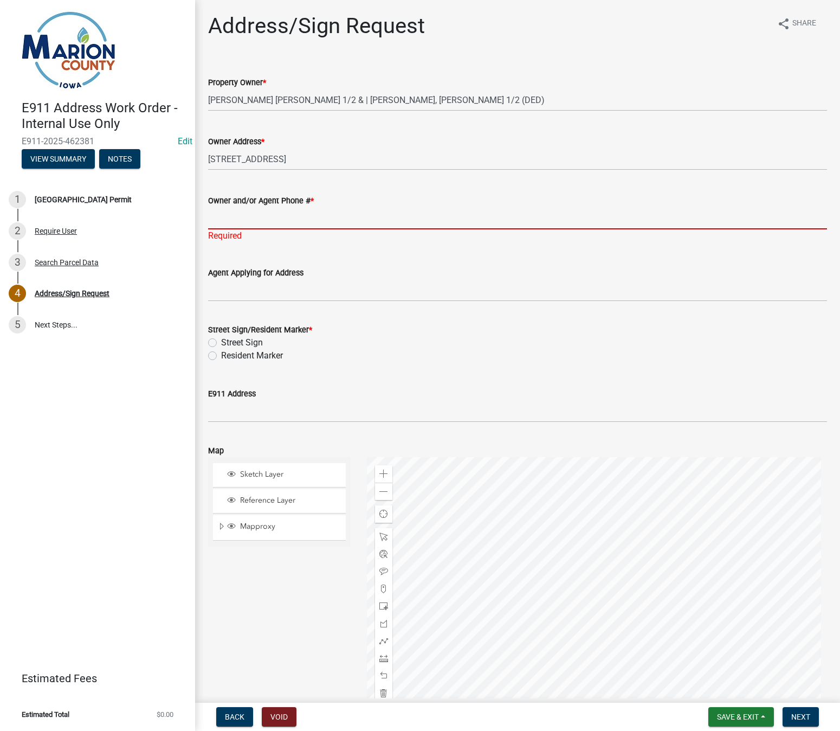
click at [259, 213] on input "Owner and/or Agent Phone # *" at bounding box center [517, 218] width 619 height 22
paste input "[PHONE_NUMBER]"
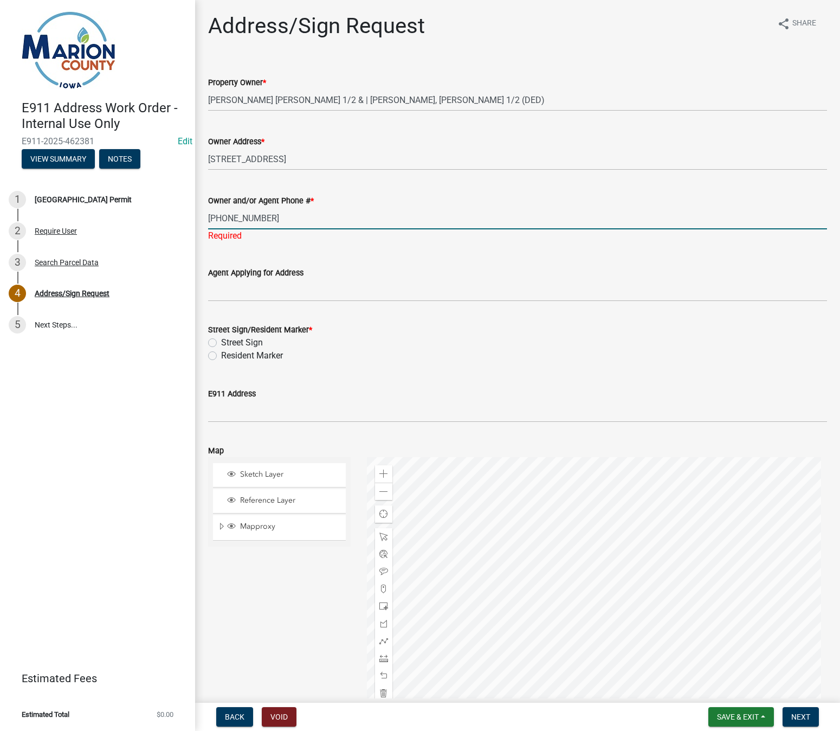
type input "[PHONE_NUMBER]"
click at [211, 355] on wm-data-entity-input "Street Sign/Resident Marker * Street Sign Resident Marker" at bounding box center [517, 341] width 619 height 62
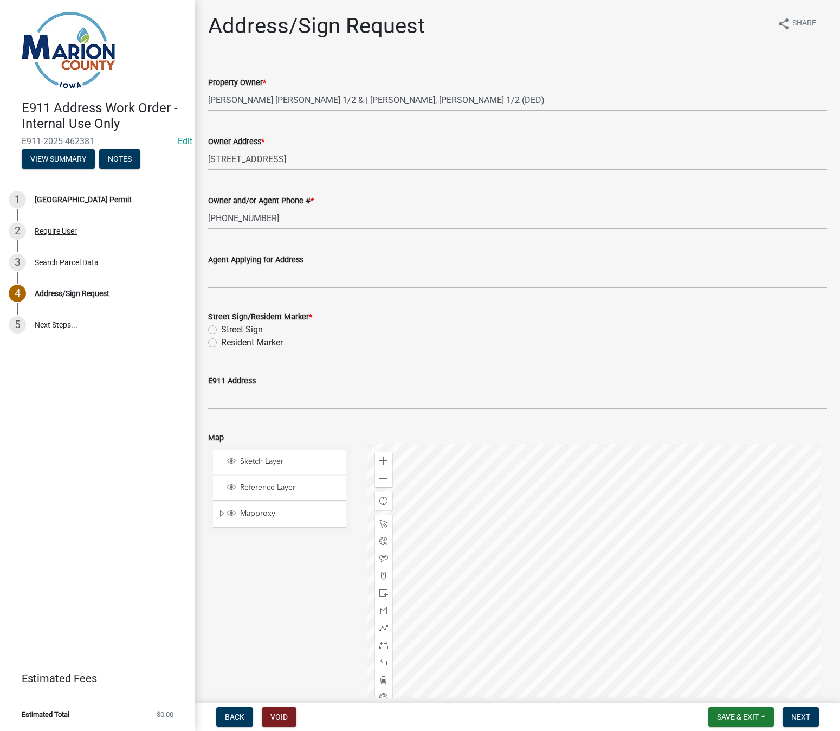
click at [221, 345] on label "Resident Marker" at bounding box center [252, 342] width 62 height 13
click at [221, 343] on input "Resident Marker" at bounding box center [224, 339] width 7 height 7
radio input "true"
click at [237, 393] on input "E911 Address" at bounding box center [517, 398] width 619 height 22
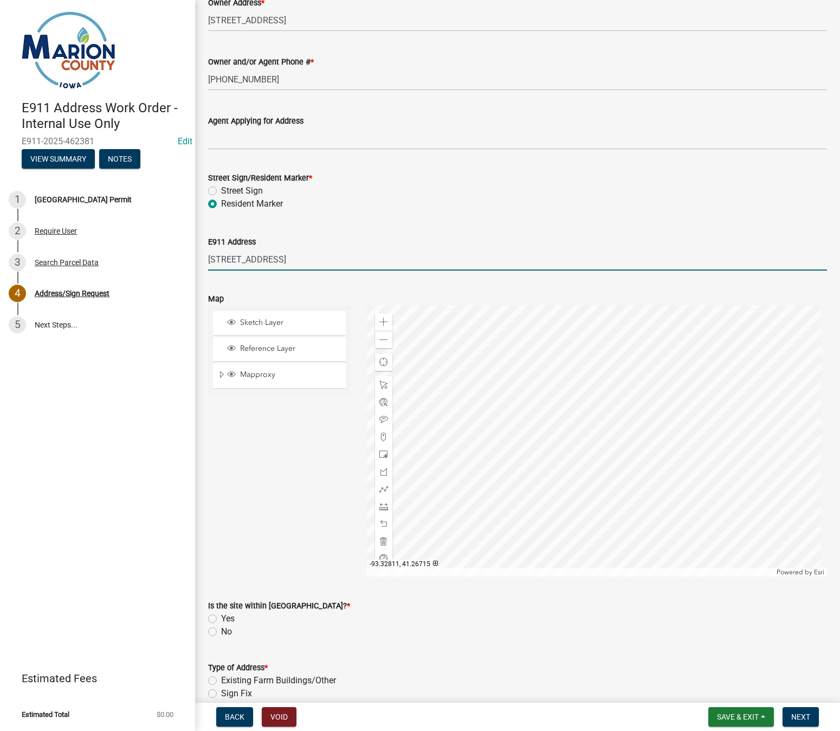
scroll to position [163, 0]
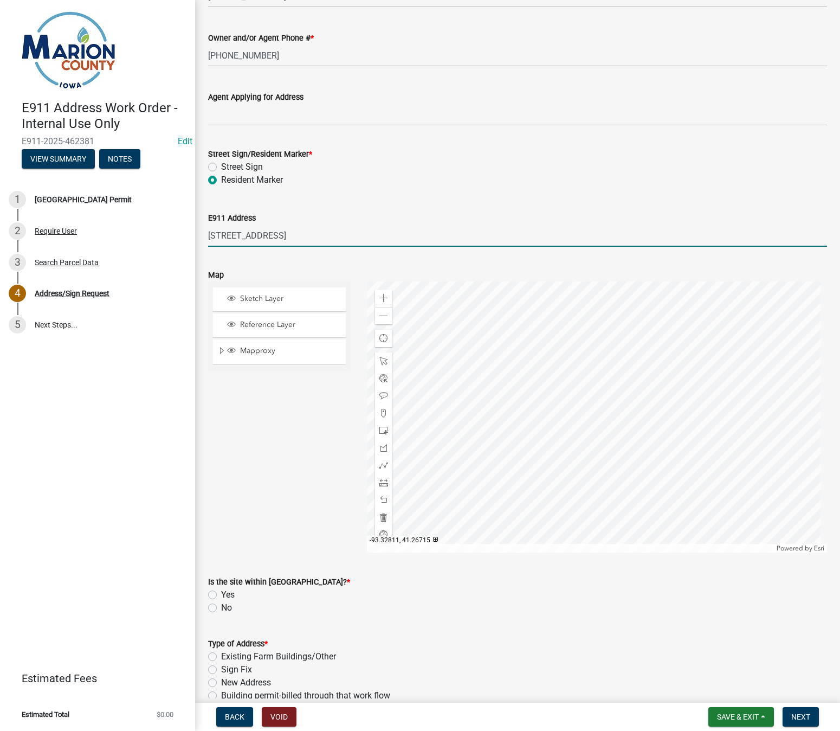
type input "[STREET_ADDRESS]"
click at [220, 350] on span "Expand" at bounding box center [221, 351] width 9 height 10
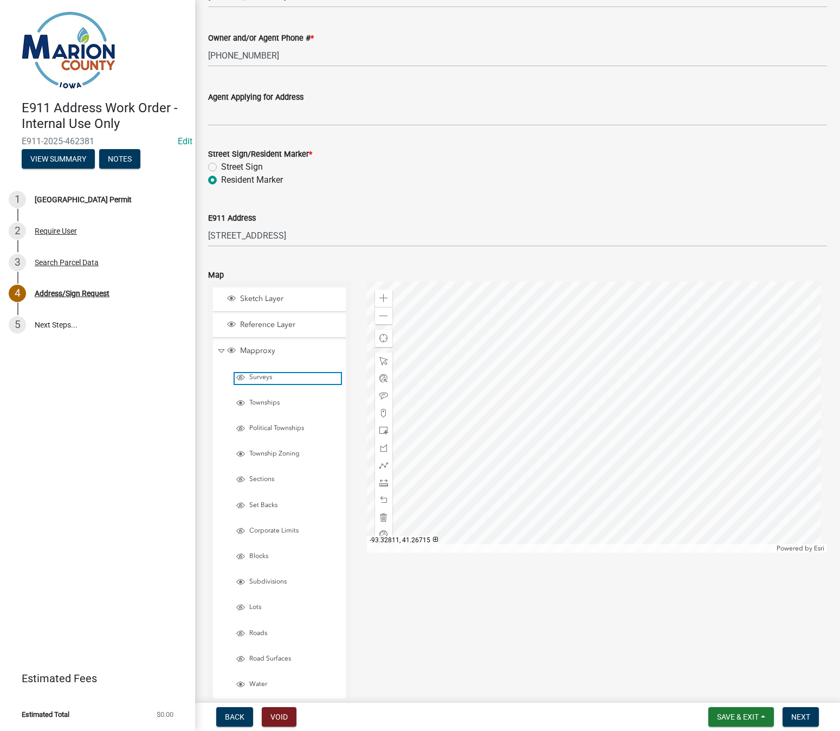
click at [243, 379] on span "Layer List" at bounding box center [240, 377] width 9 height 9
click at [383, 411] on span at bounding box center [383, 413] width 9 height 9
click at [535, 371] on div at bounding box center [597, 416] width 460 height 271
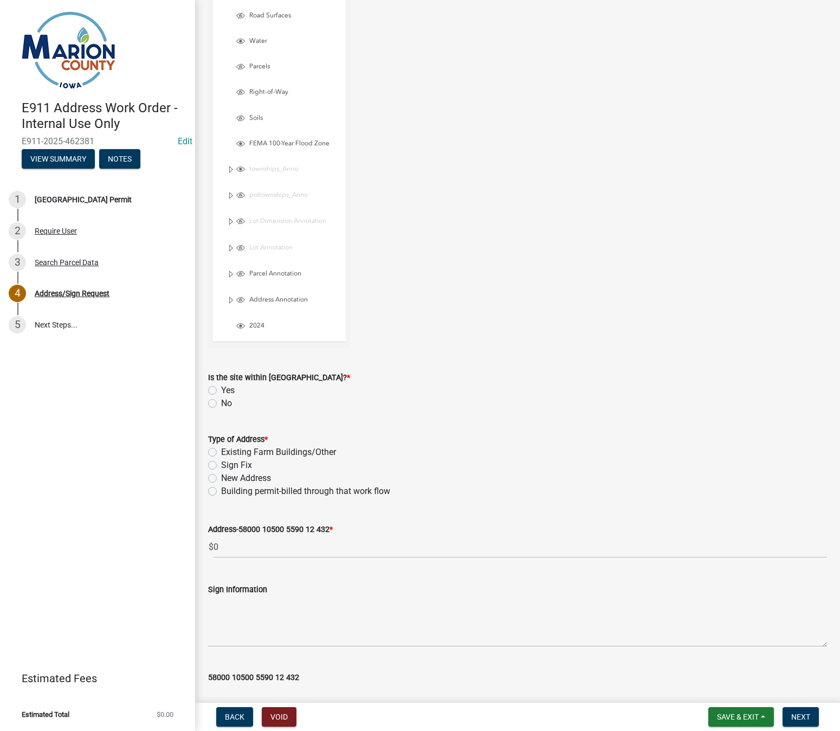
scroll to position [813, 0]
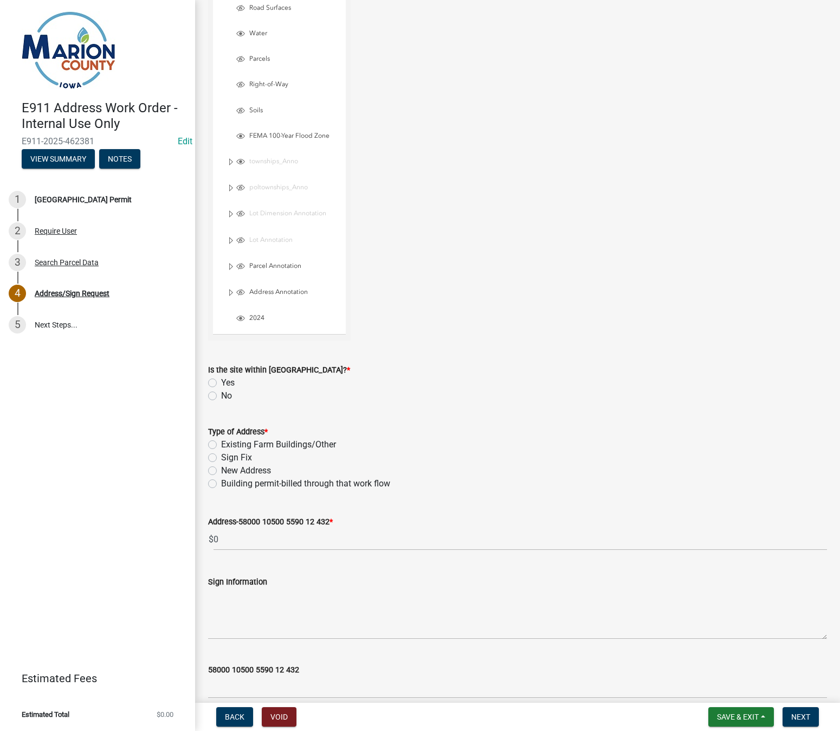
click at [221, 394] on label "No" at bounding box center [226, 395] width 11 height 13
click at [221, 394] on input "No" at bounding box center [224, 392] width 7 height 7
radio input "true"
click at [221, 471] on label "New Address" at bounding box center [246, 470] width 50 height 13
click at [221, 471] on input "New Address" at bounding box center [224, 467] width 7 height 7
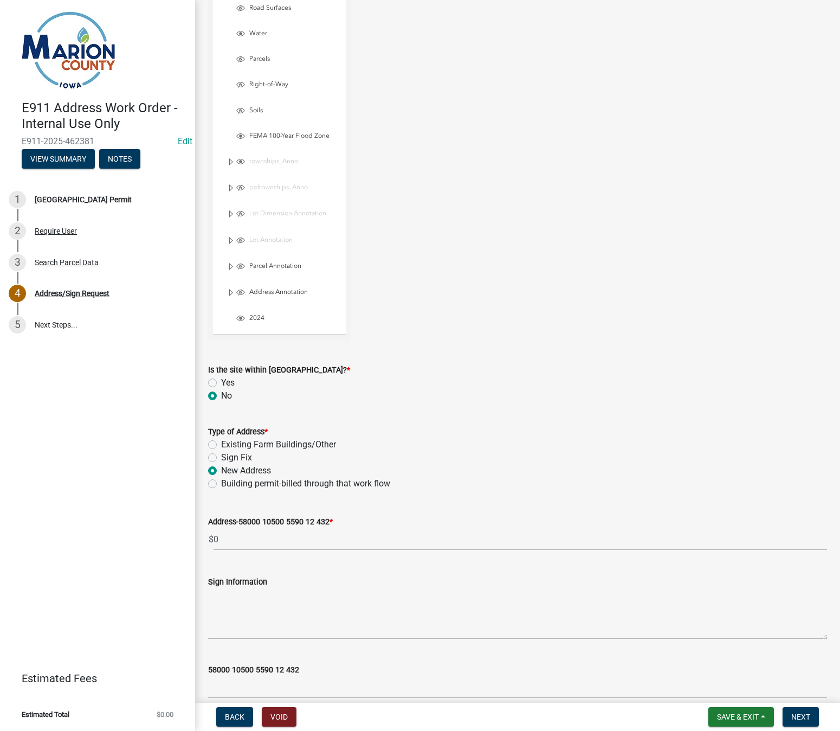
radio input "true"
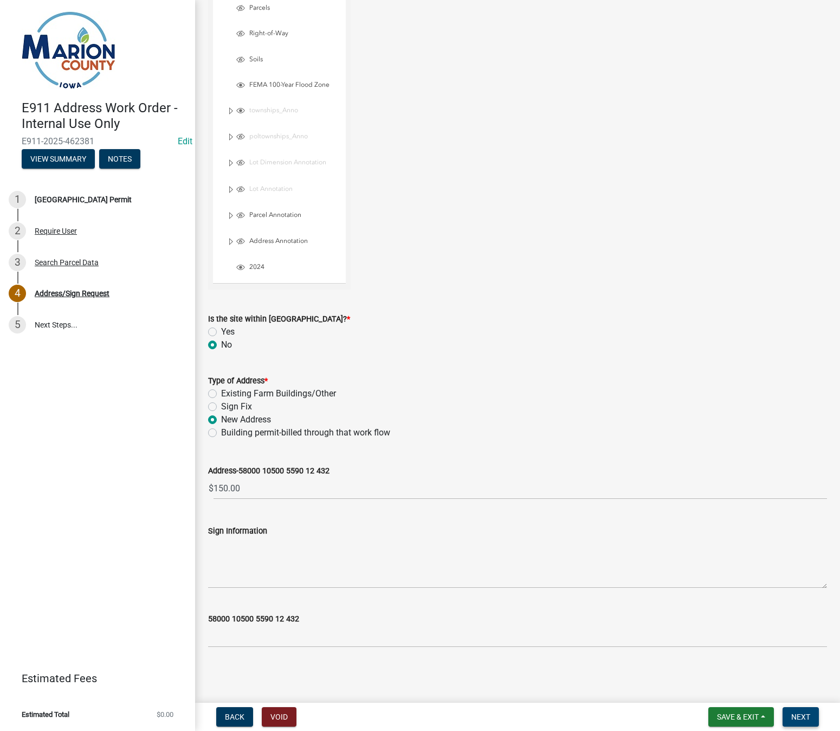
click at [799, 719] on span "Next" at bounding box center [801, 716] width 19 height 9
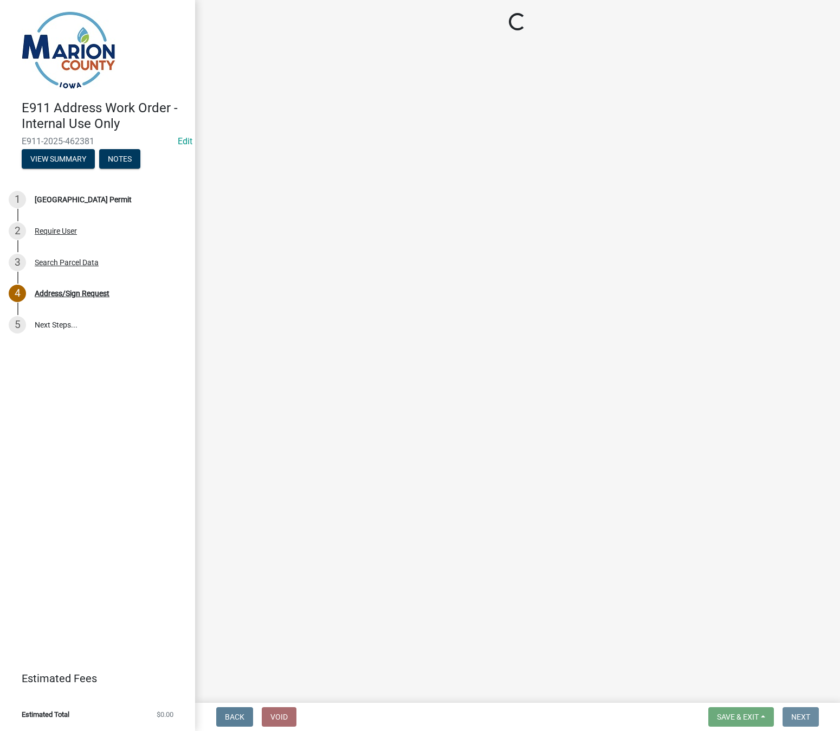
scroll to position [0, 0]
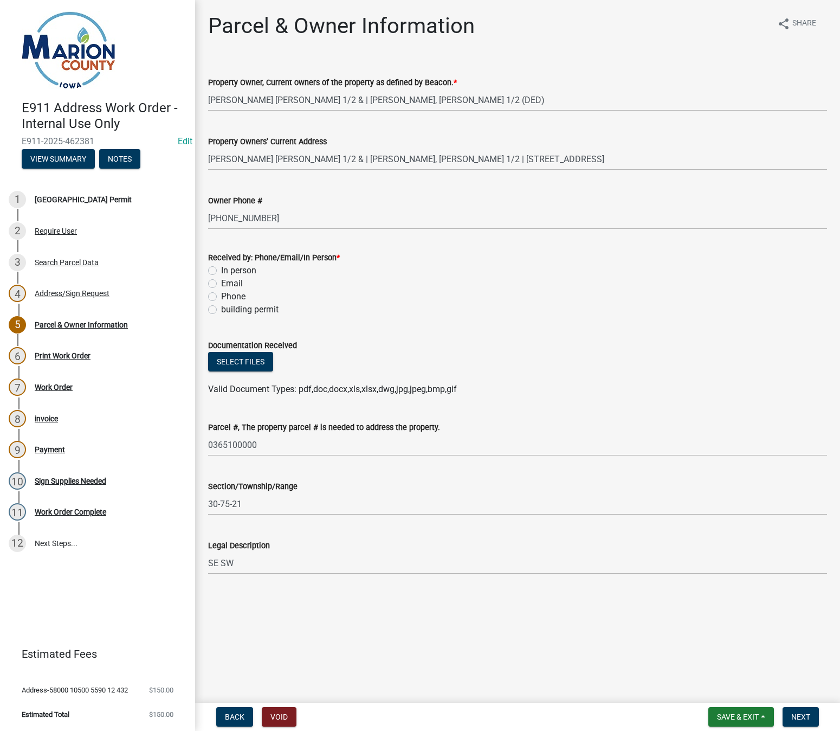
click at [221, 311] on label "building permit" at bounding box center [249, 309] width 57 height 13
click at [221, 310] on input "building permit" at bounding box center [224, 306] width 7 height 7
radio input "true"
click at [807, 715] on span "Next" at bounding box center [801, 716] width 19 height 9
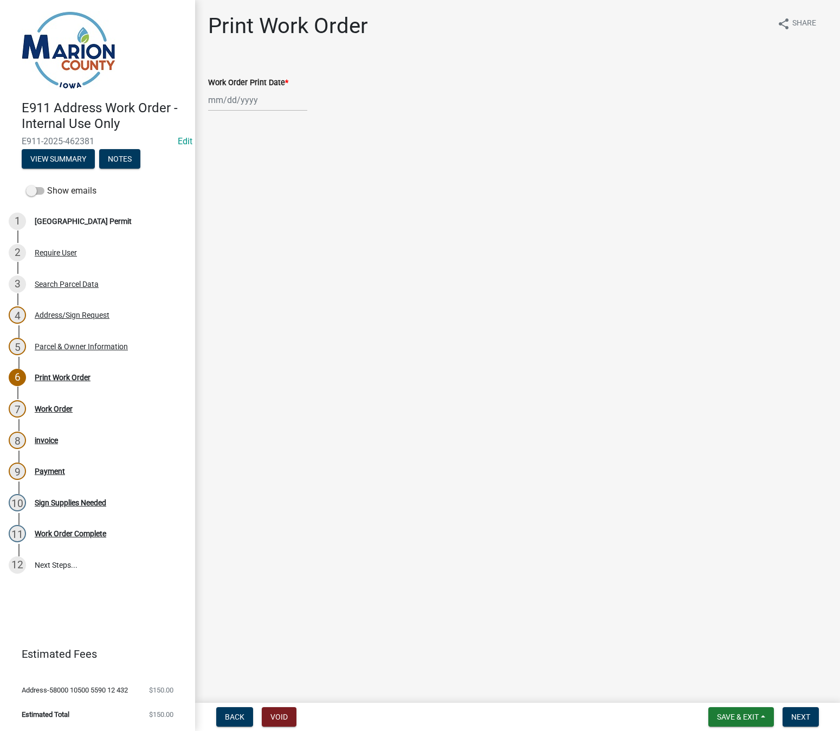
click at [212, 99] on div at bounding box center [257, 100] width 99 height 22
select select "8"
select select "2025"
click at [220, 191] on div "11" at bounding box center [218, 192] width 17 height 17
type input "[DATE]"
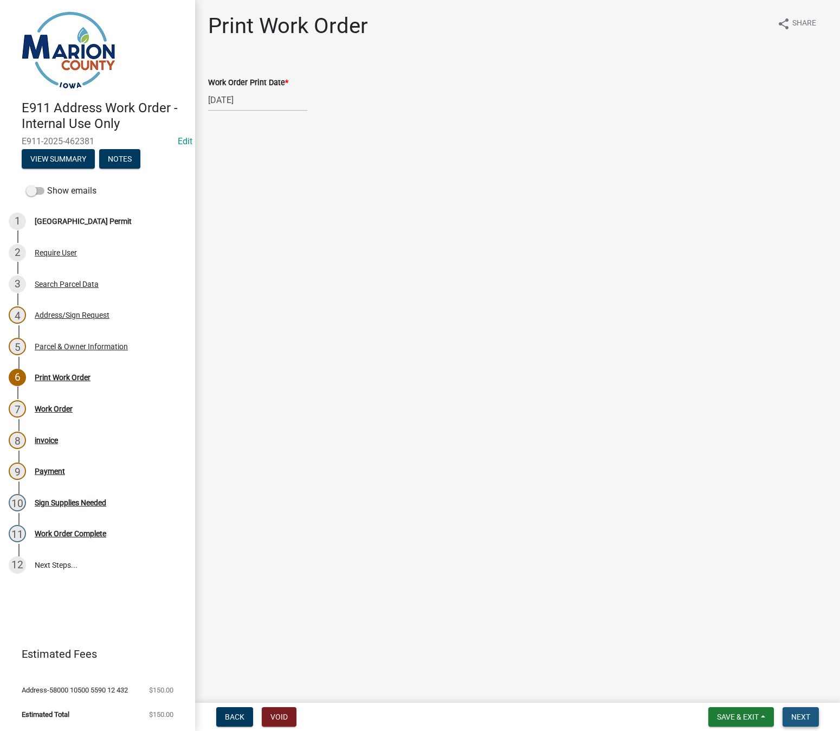
click at [791, 715] on button "Next" at bounding box center [801, 717] width 36 height 20
click at [221, 66] on link "Work Order" at bounding box center [229, 67] width 42 height 10
click at [805, 715] on span "Next" at bounding box center [801, 716] width 19 height 9
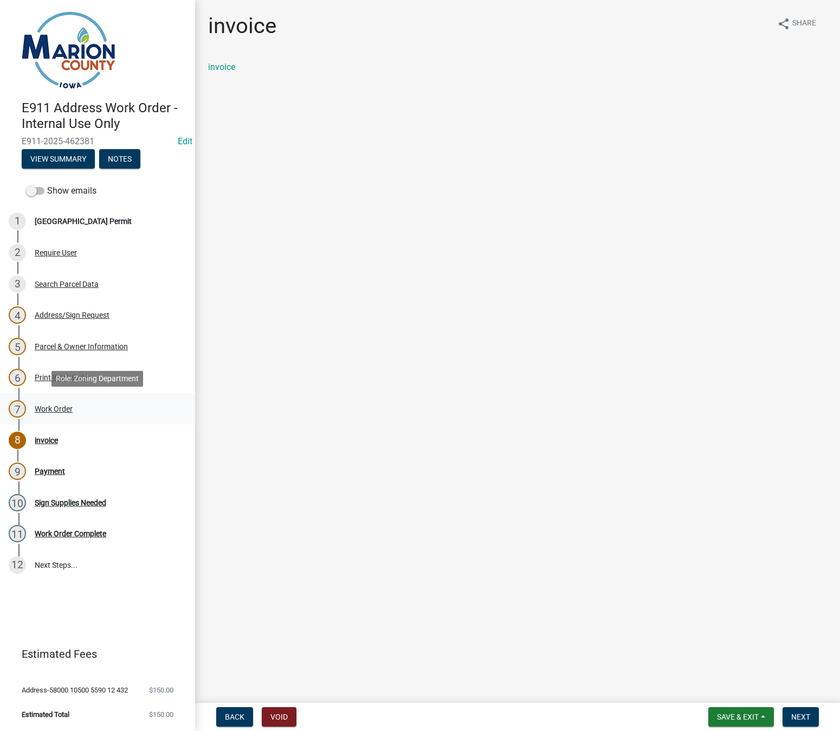
click at [54, 410] on div "Work Order" at bounding box center [54, 409] width 38 height 8
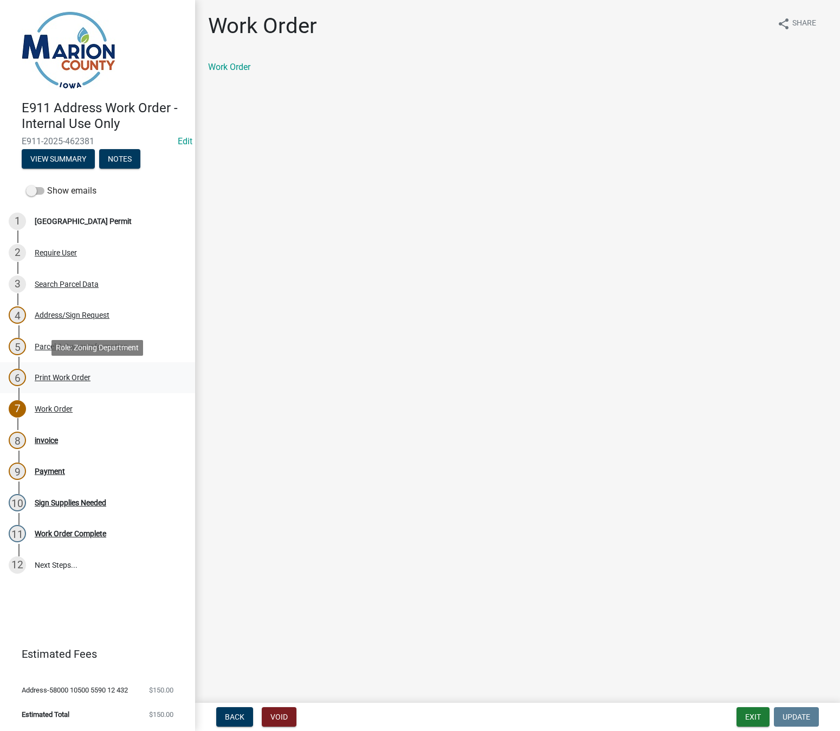
click at [60, 378] on div "Print Work Order" at bounding box center [63, 378] width 56 height 8
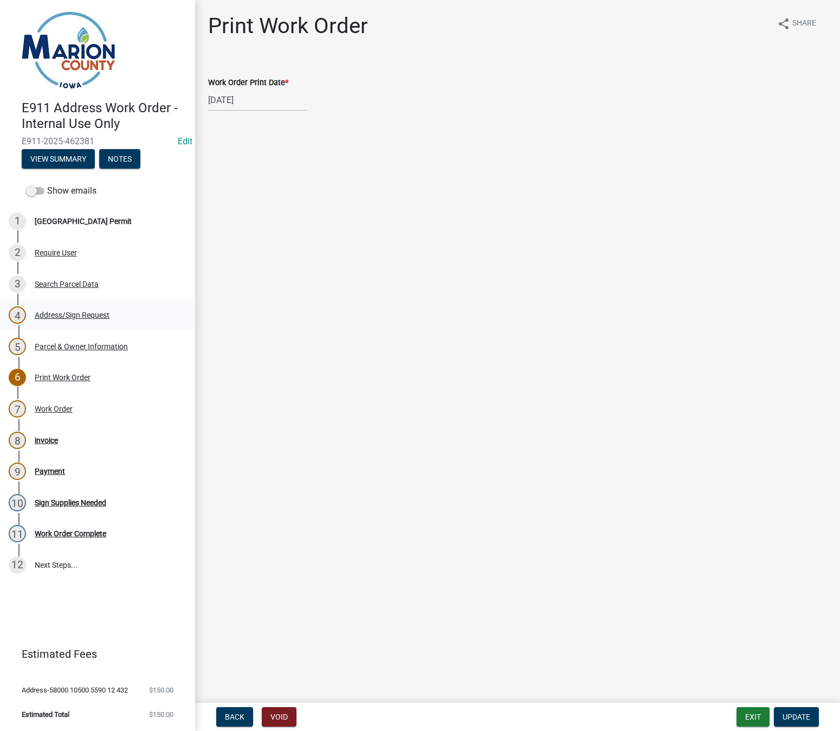
click at [85, 315] on div "Address/Sign Request" at bounding box center [72, 315] width 75 height 8
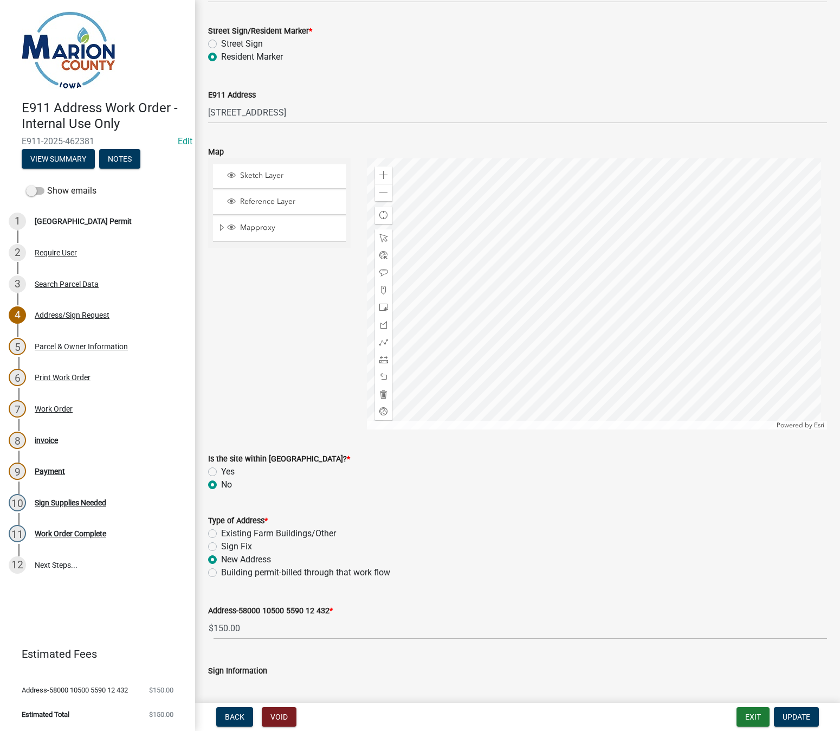
scroll to position [379, 0]
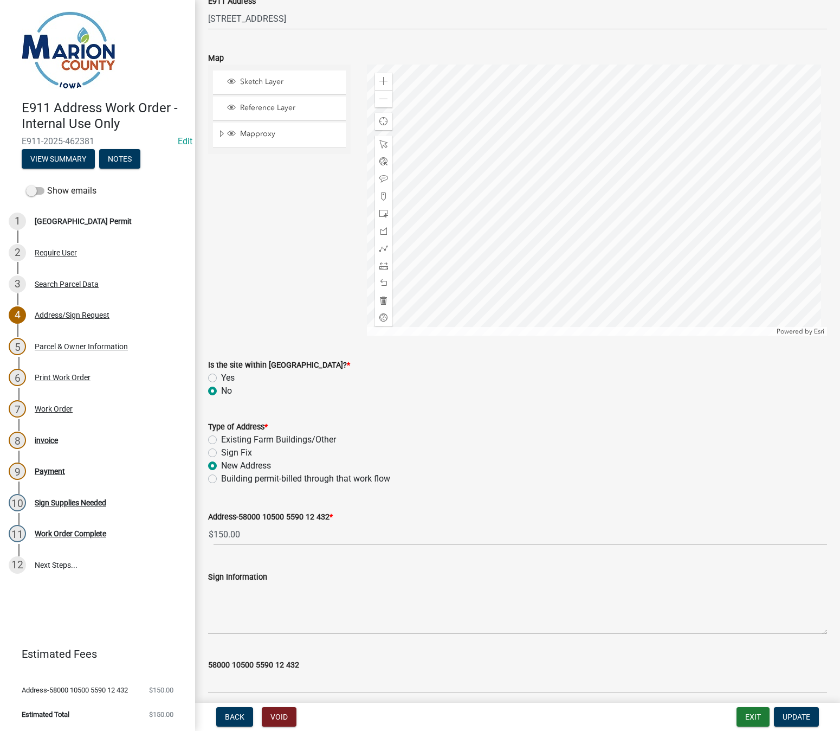
click at [221, 480] on label "Building permit-billed through that work flow" at bounding box center [305, 478] width 169 height 13
click at [221, 479] on input "Building permit-billed through that work flow" at bounding box center [224, 475] width 7 height 7
radio input "true"
click at [388, 100] on div "Zoom out" at bounding box center [383, 98] width 17 height 17
click at [384, 98] on span at bounding box center [383, 99] width 9 height 9
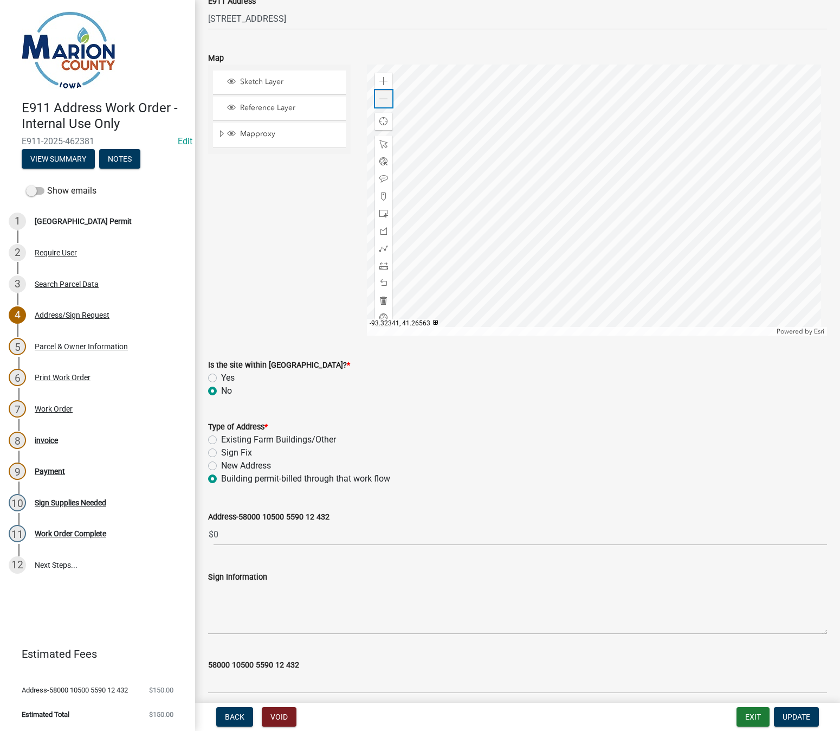
click at [376, 97] on div "Zoom out" at bounding box center [383, 98] width 17 height 17
click at [221, 134] on span "Expand" at bounding box center [221, 134] width 9 height 10
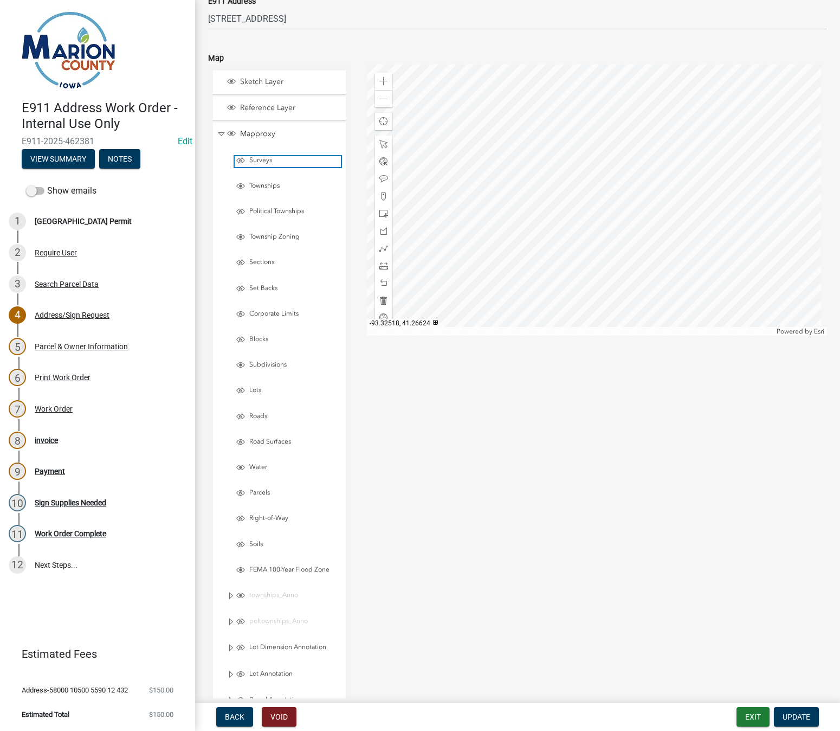
click at [240, 162] on span "Layer List" at bounding box center [240, 160] width 9 height 9
click at [805, 720] on span "Update" at bounding box center [797, 716] width 28 height 9
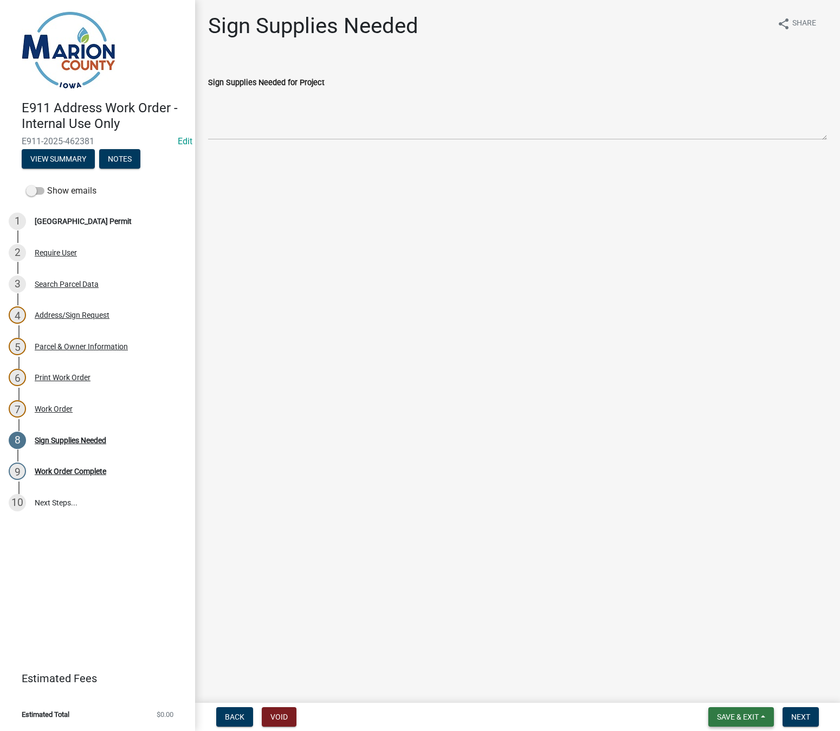
click at [754, 719] on span "Save & Exit" at bounding box center [738, 716] width 42 height 9
click at [726, 688] on button "Save & Exit" at bounding box center [730, 689] width 87 height 26
